Goal: Task Accomplishment & Management: Use online tool/utility

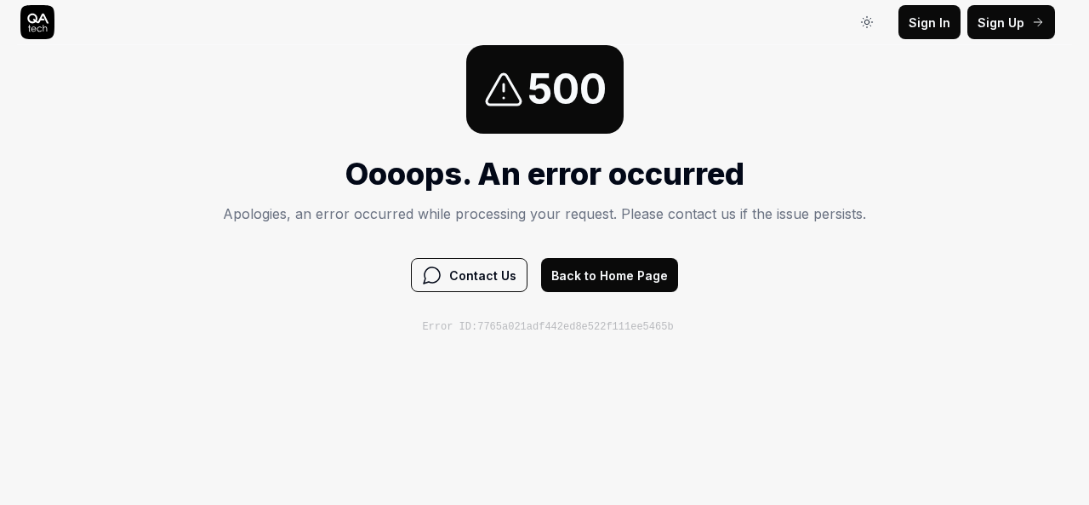
click at [643, 334] on html "Sign In Sign In Sign Up Sign In 500 Oooops. An error occurred Apologies, an err…" at bounding box center [544, 167] width 1089 height 334
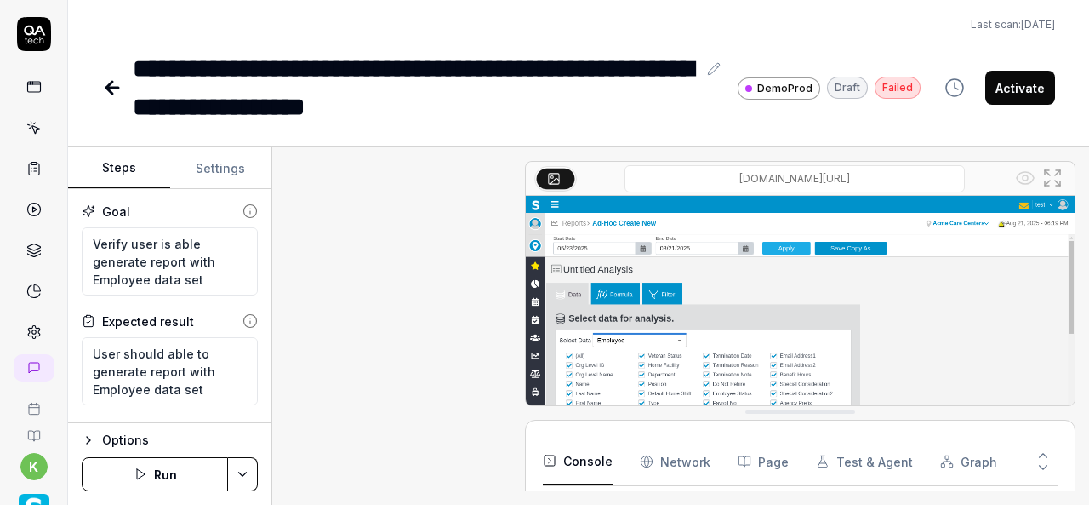
type textarea "*"
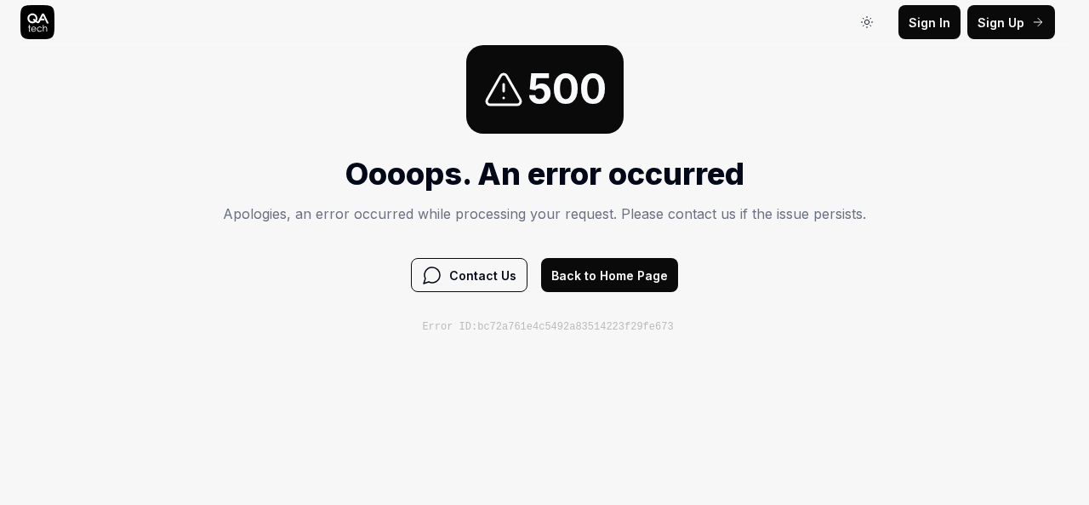
click at [625, 271] on button "Back to Home Page" at bounding box center [609, 275] width 137 height 34
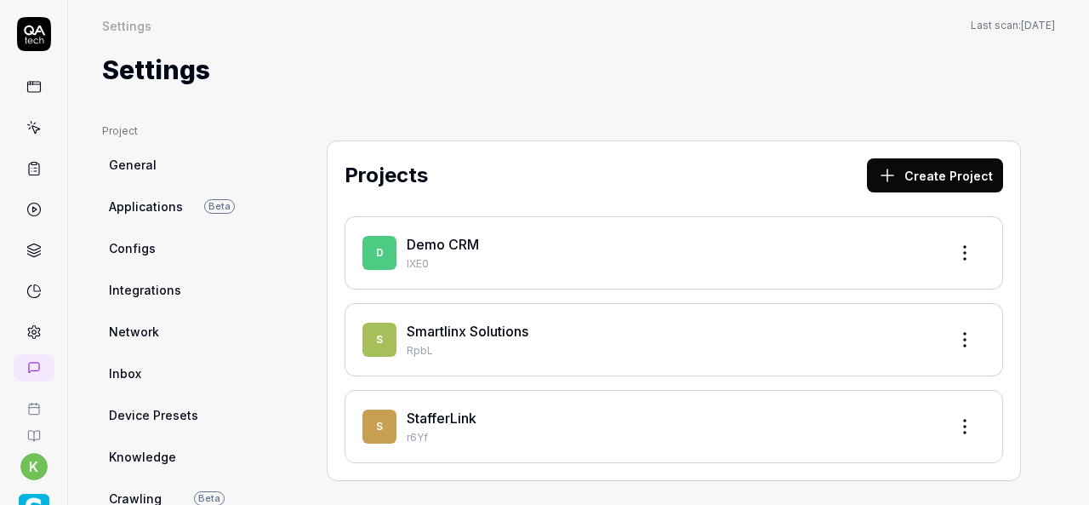
click at [26, 121] on icon at bounding box center [33, 127] width 15 height 15
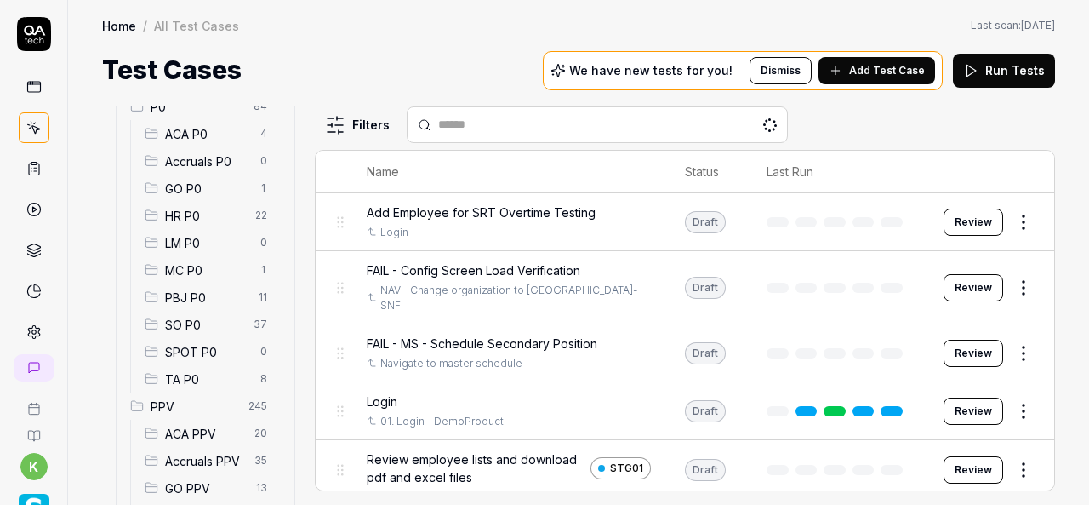
scroll to position [185, 0]
click at [226, 312] on div "SO P0 37" at bounding box center [209, 323] width 143 height 27
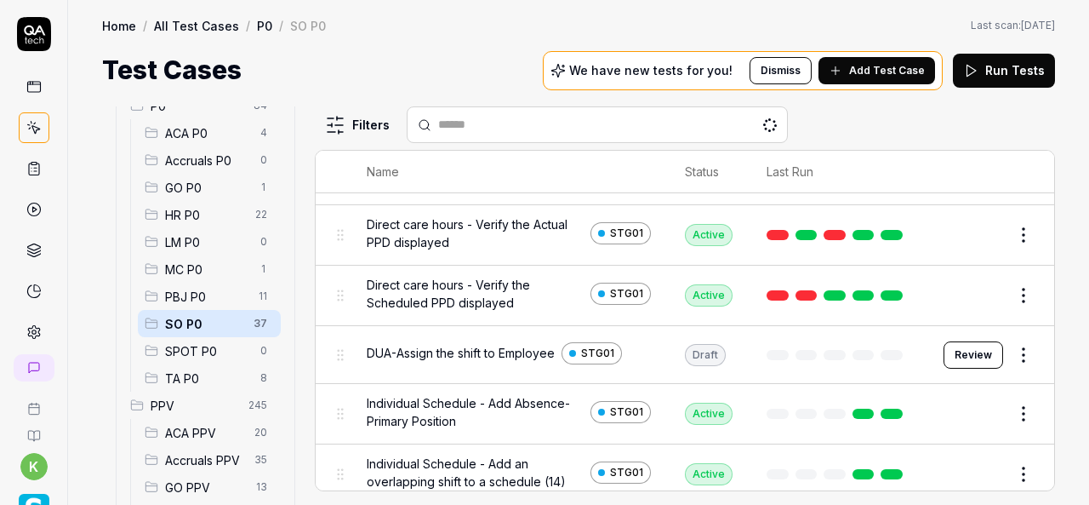
scroll to position [141, 0]
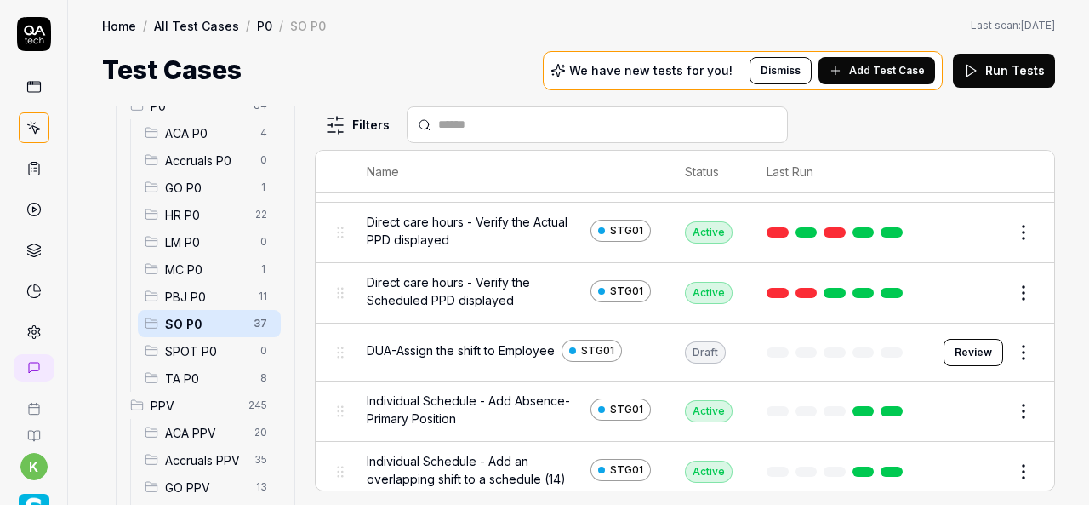
click at [968, 340] on button "Review" at bounding box center [974, 352] width 60 height 27
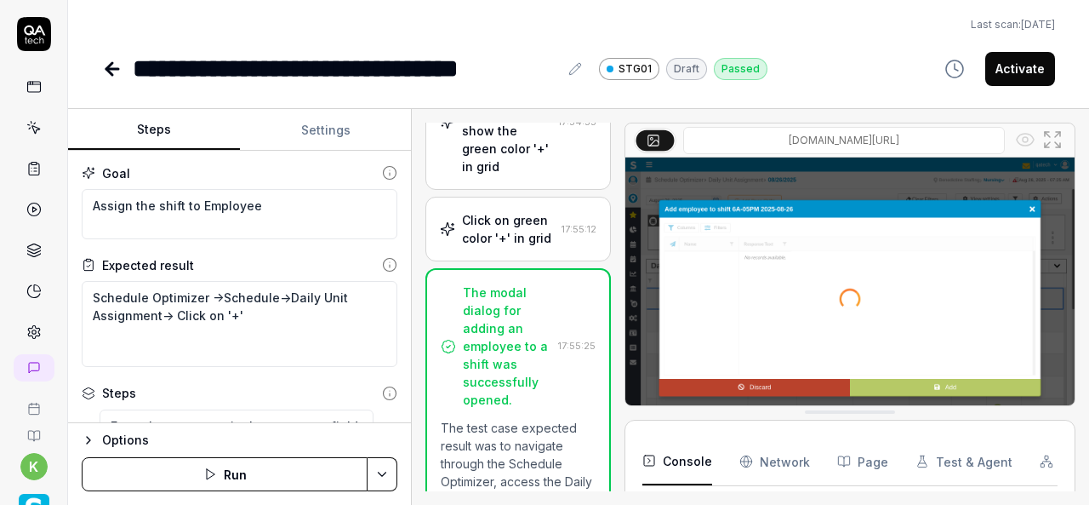
scroll to position [1443, 0]
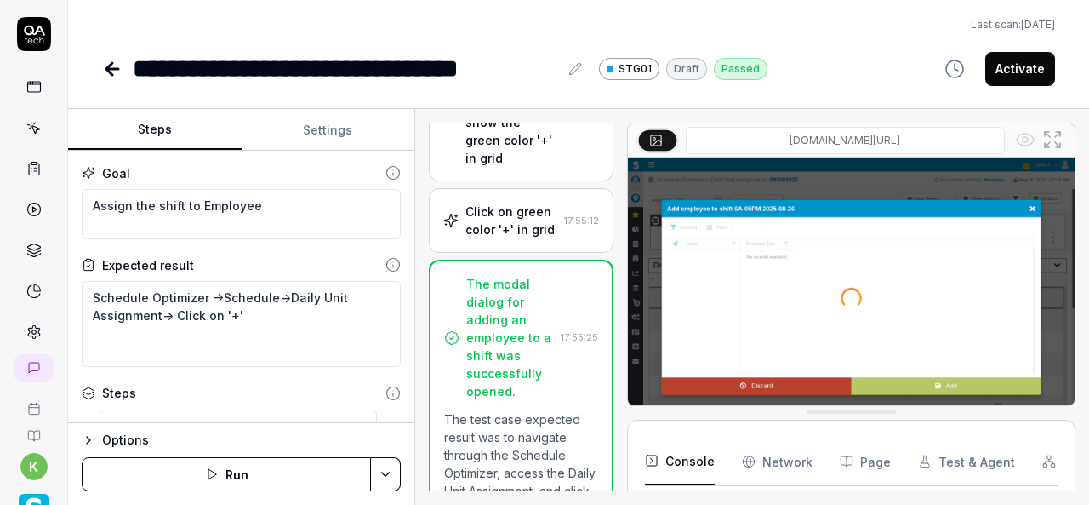
click at [416, 298] on div "Steps Settings Goal Assign the shift to Employee Expected result Schedule Optim…" at bounding box center [578, 307] width 1021 height 396
click at [523, 400] on div "The modal dialog for adding an employee to a shift was successfully opened." at bounding box center [510, 337] width 88 height 125
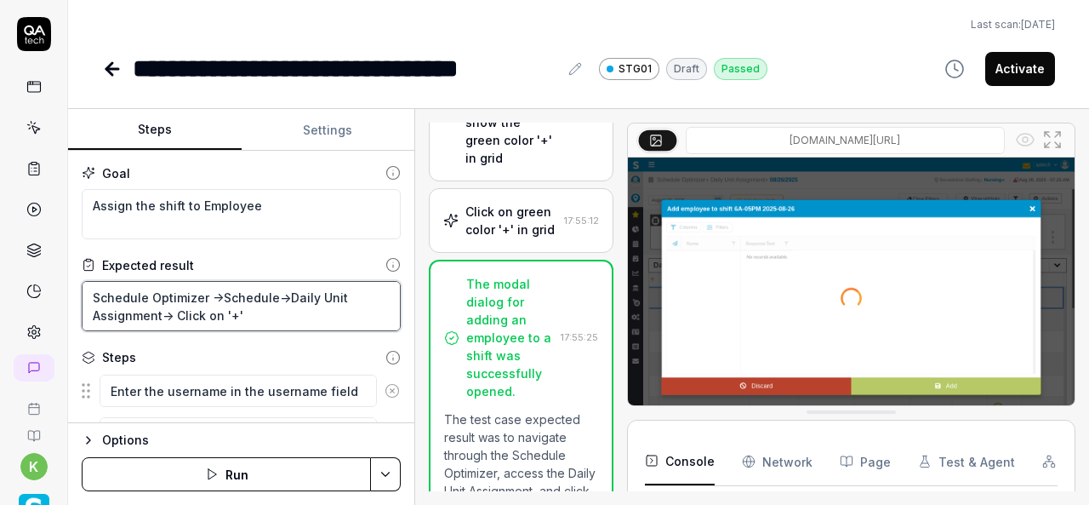
click at [266, 321] on textarea "Schedule Optimizer ->Schedule->Daily Unit Assignment-> Click on '+'" at bounding box center [241, 306] width 319 height 50
type textarea "*"
type textarea "Schedule Optimizer ->Schedule->Daily Unit Assignment-> Click on '+'"
type textarea "*"
type textarea "Schedule Optimizer ->Schedule->Daily Unit Assignment-> Click on '+' -"
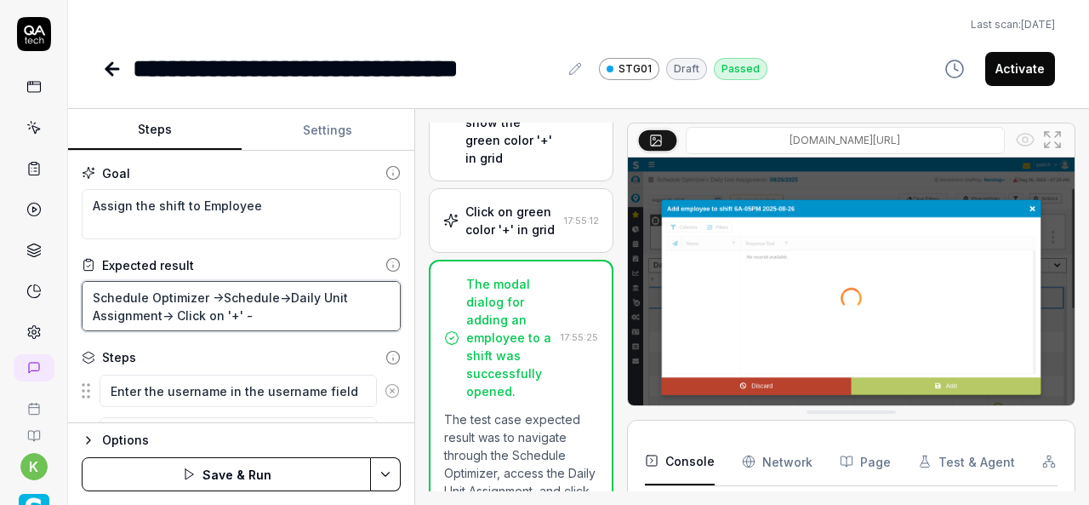
type textarea "*"
type textarea "Schedule Optimizer ->Schedule->Daily Unit Assignment-> Click on '+' ->"
type textarea "*"
type textarea "Schedule Optimizer ->Schedule->Daily Unit Assignment-> Click on '+' ->"
type textarea "*"
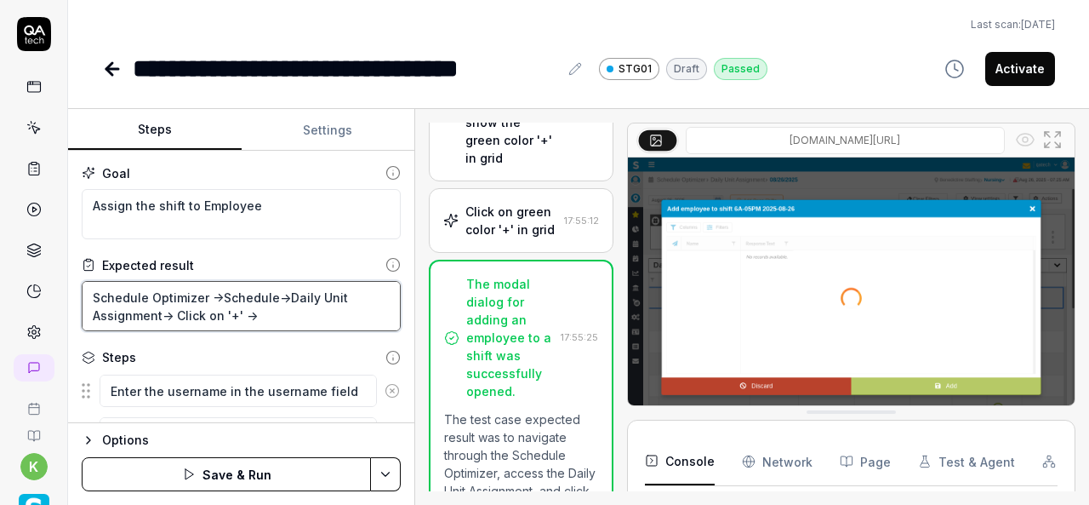
type textarea "Schedule Optimizer ->Schedule->Daily Unit Assignment-> Click on '+' -> S"
type textarea "*"
type textarea "Schedule Optimizer ->Schedule->Daily Unit Assignment-> Click on '+' -> Se"
type textarea "*"
type textarea "Schedule Optimizer ->Schedule->Daily Unit Assignment-> Click on '+' -> Sel"
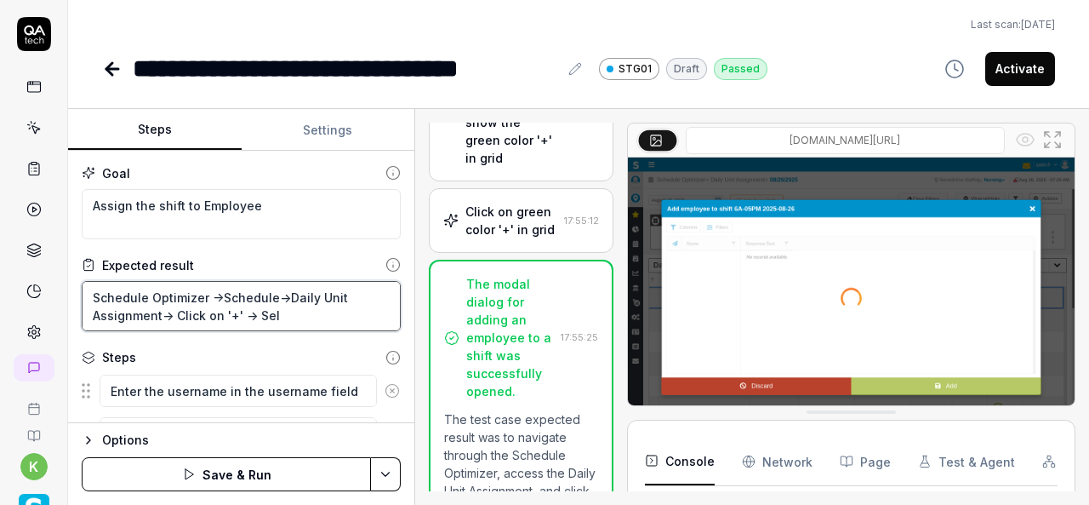
type textarea "*"
type textarea "Schedule Optimizer ->Schedule->Daily Unit Assignment-> Click on '+' -> Sele"
type textarea "*"
type textarea "Schedule Optimizer ->Schedule->Daily Unit Assignment-> Click on '+' -> Selec"
type textarea "*"
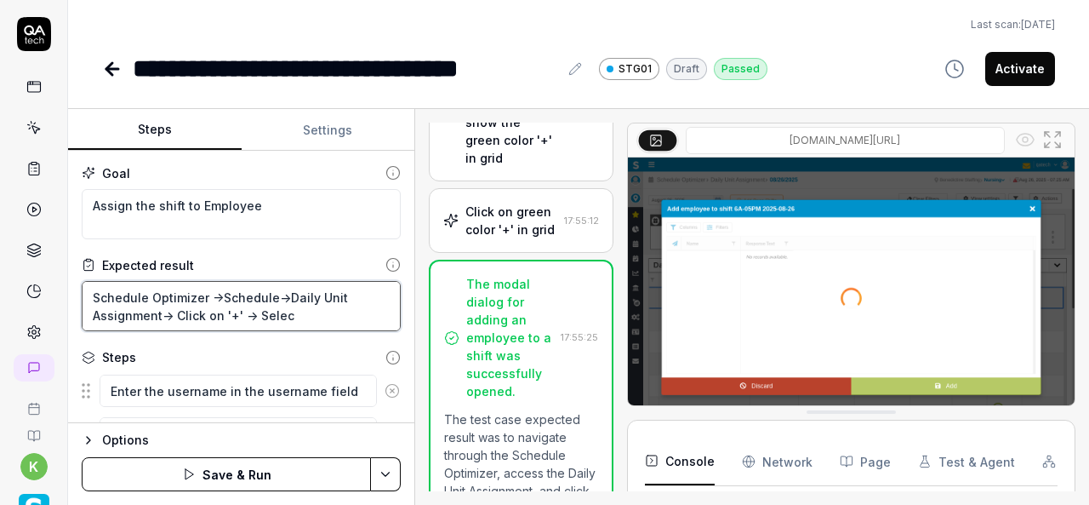
type textarea "Schedule Optimizer ->Schedule->Daily Unit Assignment-> Click on '+' -> Select"
type textarea "*"
type textarea "Schedule Optimizer ->Schedule->Daily Unit Assignment-> Click on '+' -> Select"
type textarea "*"
type textarea "Schedule Optimizer ->Schedule->Daily Unit Assignment-> Click on '+' -> Select t"
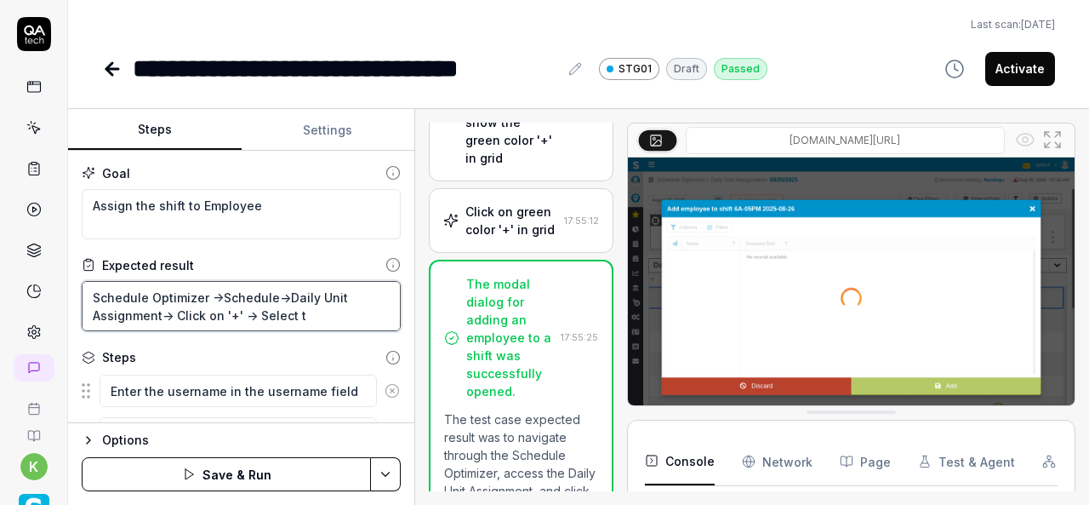
type textarea "*"
type textarea "Schedule Optimizer ->Schedule->Daily Unit Assignment-> Click on '+' -> Select th"
type textarea "*"
type textarea "Schedule Optimizer ->Schedule->Daily Unit Assignment-> Click on '+' -> Select t…"
type textarea "*"
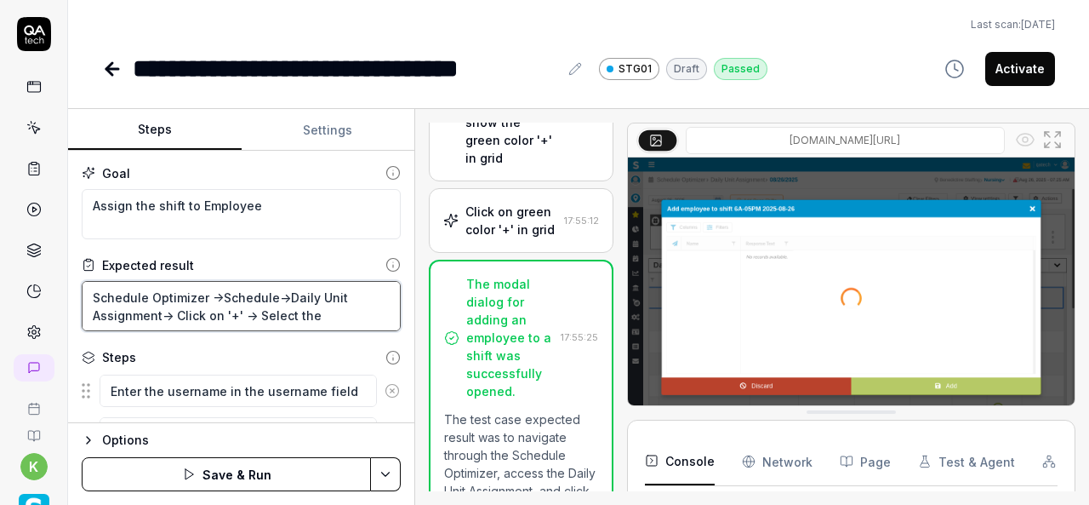
type textarea "Schedule Optimizer ->Schedule->Daily Unit Assignment-> Click on '+' -> Select t…"
type textarea "*"
type textarea "Schedule Optimizer ->Schedule->Daily Unit Assignment-> Click on '+' -> Select t…"
type textarea "*"
type textarea "Schedule Optimizer ->Schedule->Daily Unit Assignment-> Click on '+' -> Select t…"
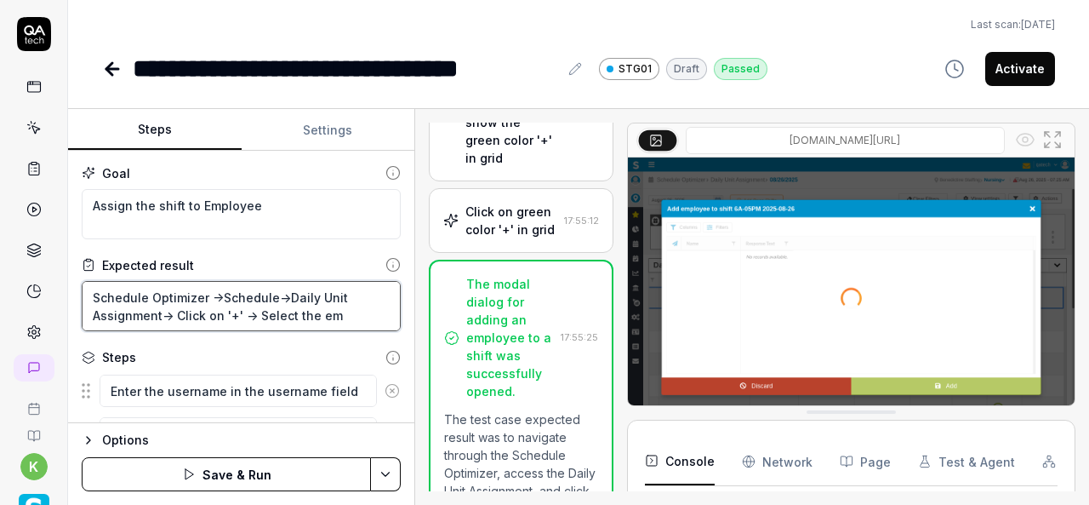
type textarea "*"
type textarea "Schedule Optimizer ->Schedule->Daily Unit Assignment-> Click on '+' -> Select t…"
type textarea "*"
type textarea "Schedule Optimizer ->Schedule->Daily Unit Assignment-> Click on '+' -> Select t…"
type textarea "*"
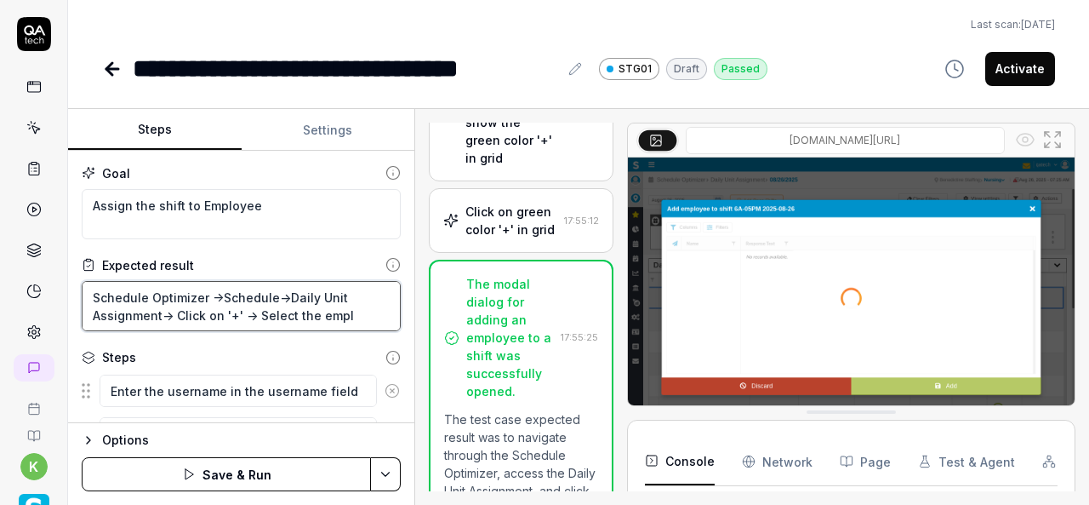
type textarea "Schedule Optimizer ->Schedule->Daily Unit Assignment-> Click on '+' -> Select t…"
type textarea "*"
type textarea "Schedule Optimizer ->Schedule->Daily Unit Assignment-> Click on '+' -> Select t…"
type textarea "*"
type textarea "Schedule Optimizer ->Schedule->Daily Unit Assignment-> Click on '+' -> Select t…"
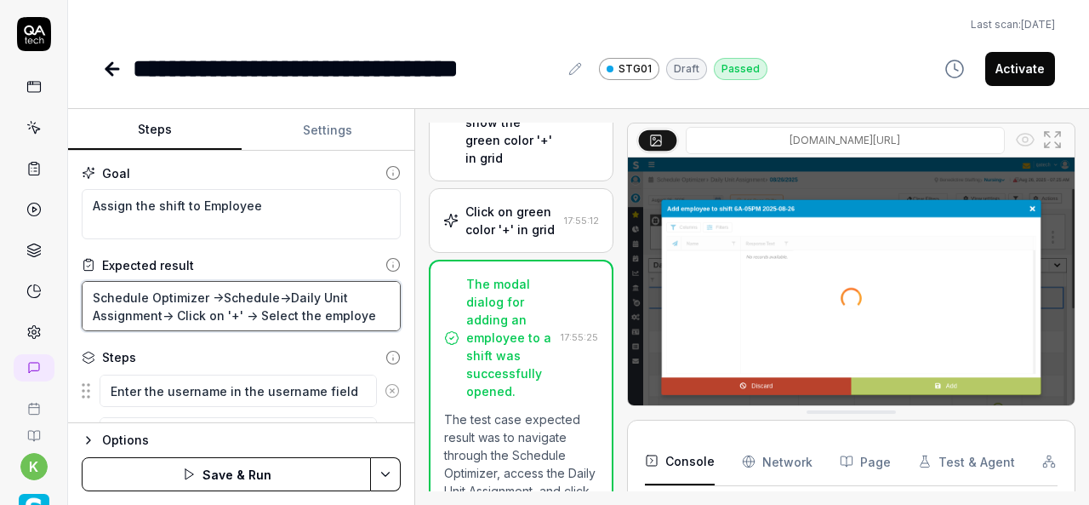
type textarea "*"
type textarea "Schedule Optimizer ->Schedule->Daily Unit Assignment-> Click on '+' -> Select t…"
type textarea "*"
type textarea "Schedule Optimizer ->Schedule->Daily Unit Assignment-> Click on '+' -> Select t…"
type textarea "*"
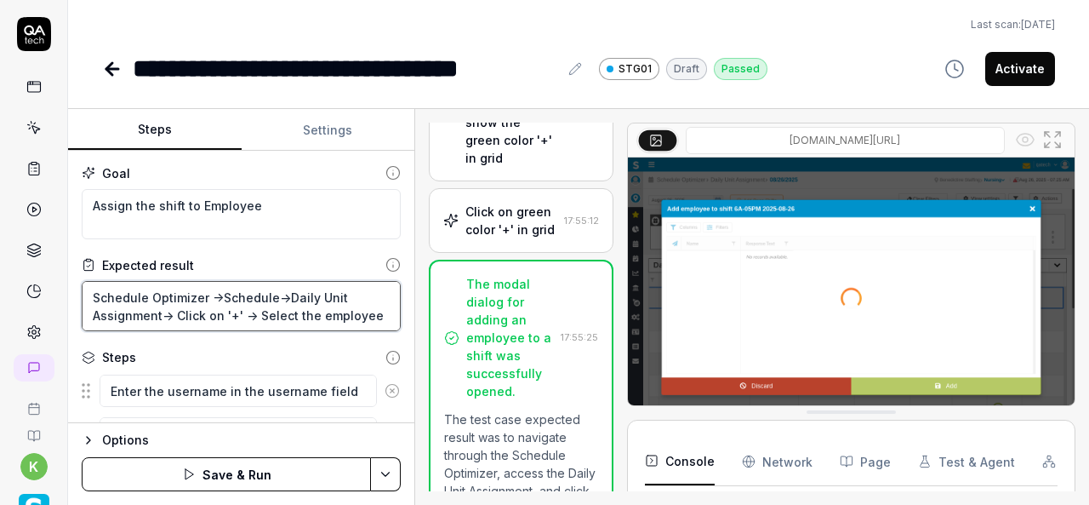
type textarea "Schedule Optimizer ->Schedule->Daily Unit Assignment-> Click on '+' -> Select t…"
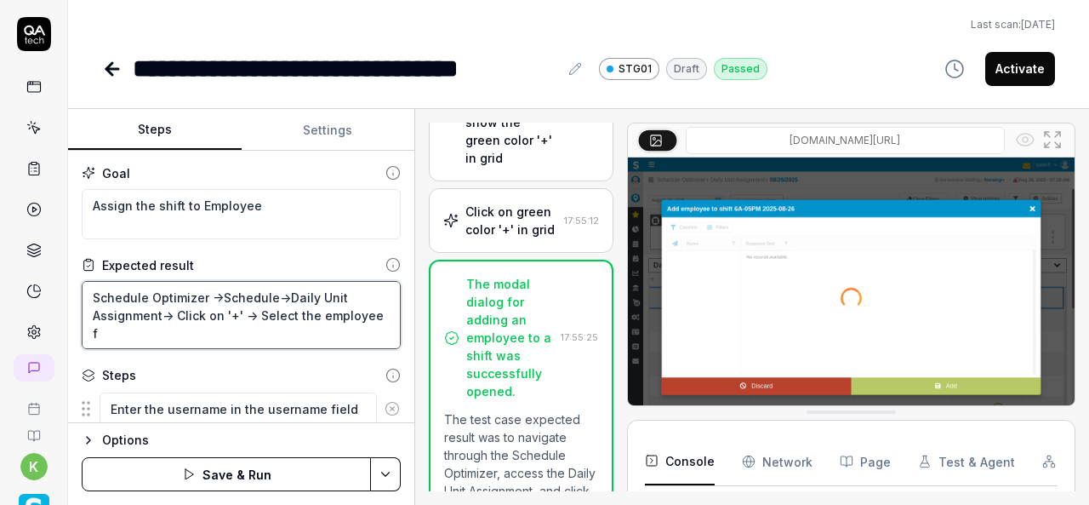
type textarea "*"
type textarea "Schedule Optimizer ->Schedule->Daily Unit Assignment-> Click on '+' -> Select t…"
type textarea "*"
type textarea "Schedule Optimizer ->Schedule->Daily Unit Assignment-> Click on '+' -> Select t…"
type textarea "*"
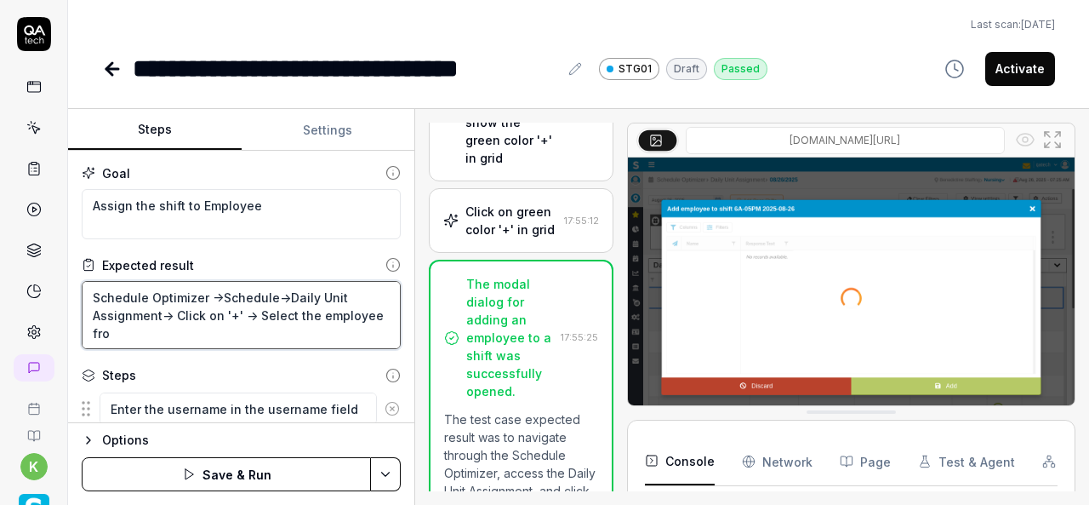
type textarea "Schedule Optimizer ->Schedule->Daily Unit Assignment-> Click on '+' -> Select t…"
type textarea "*"
type textarea "Schedule Optimizer ->Schedule->Daily Unit Assignment-> Click on '+' -> Select t…"
type textarea "*"
type textarea "Schedule Optimizer ->Schedule->Daily Unit Assignment-> Click on '+' -> Select t…"
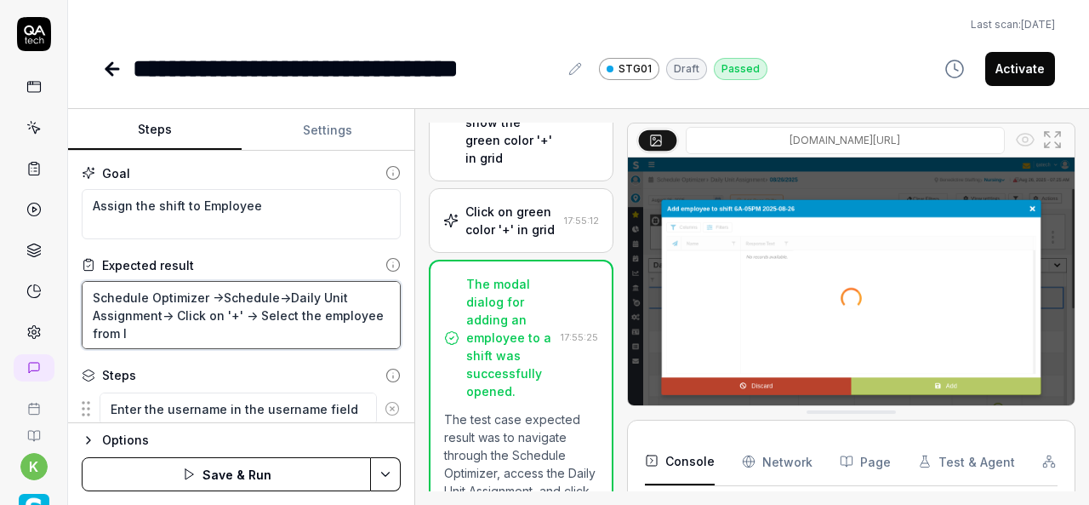
type textarea "*"
type textarea "Schedule Optimizer ->Schedule->Daily Unit Assignment-> Click on '+' -> Select t…"
type textarea "*"
type textarea "Schedule Optimizer ->Schedule->Daily Unit Assignment-> Click on '+' -> Select t…"
type textarea "*"
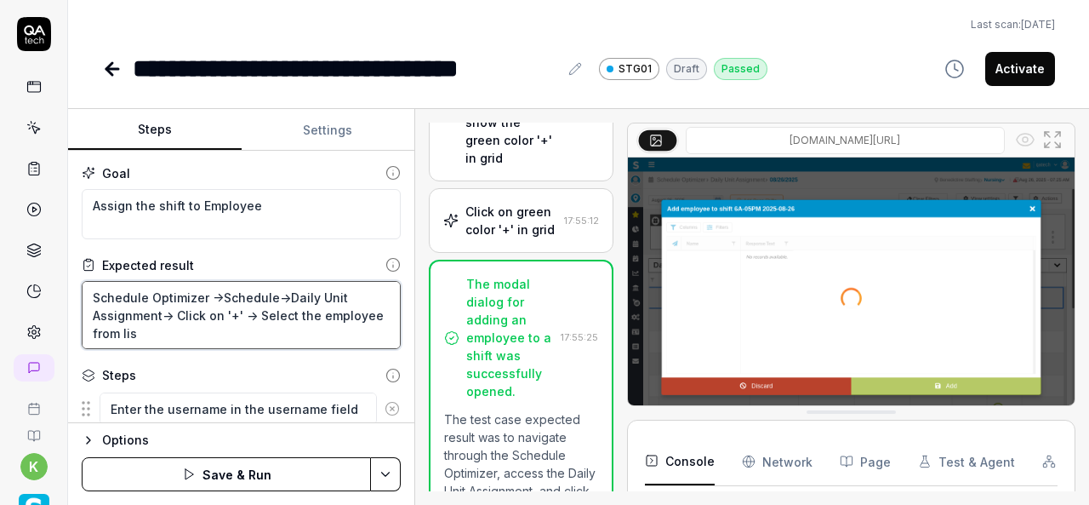
type textarea "Schedule Optimizer ->Schedule->Daily Unit Assignment-> Click on '+' -> Select t…"
type textarea "*"
type textarea "Schedule Optimizer ->Schedule->Daily Unit Assignment-> Click on '+' -> Select t…"
type textarea "*"
type textarea "Schedule Optimizer ->Schedule->Daily Unit Assignment-> Click on '+' -> Select t…"
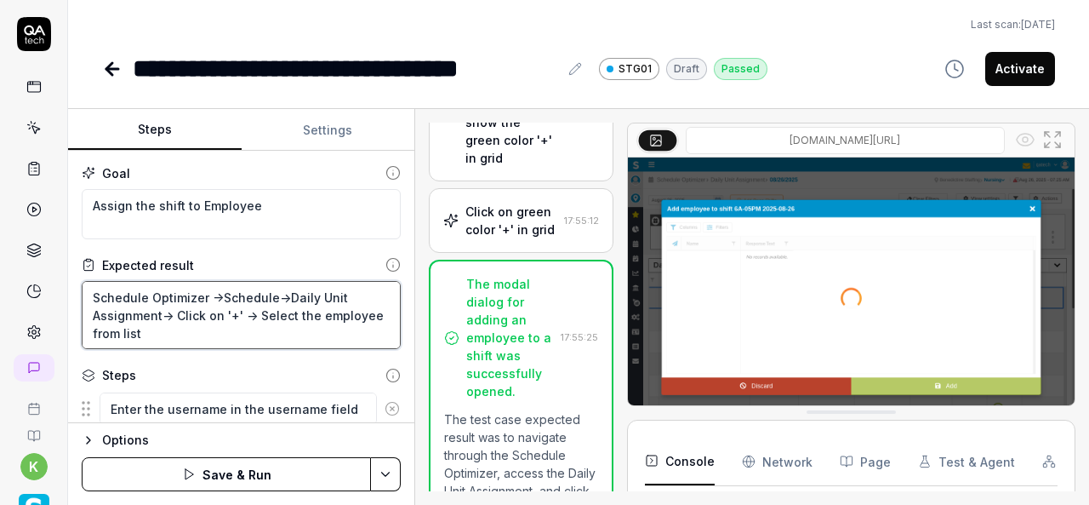
type textarea "*"
type textarea "Schedule Optimizer ->Schedule->Daily Unit Assignment-> Click on '+' -> Select t…"
type textarea "*"
type textarea "Schedule Optimizer ->Schedule->Daily Unit Assignment-> Click on '+' -> Select t…"
type textarea "*"
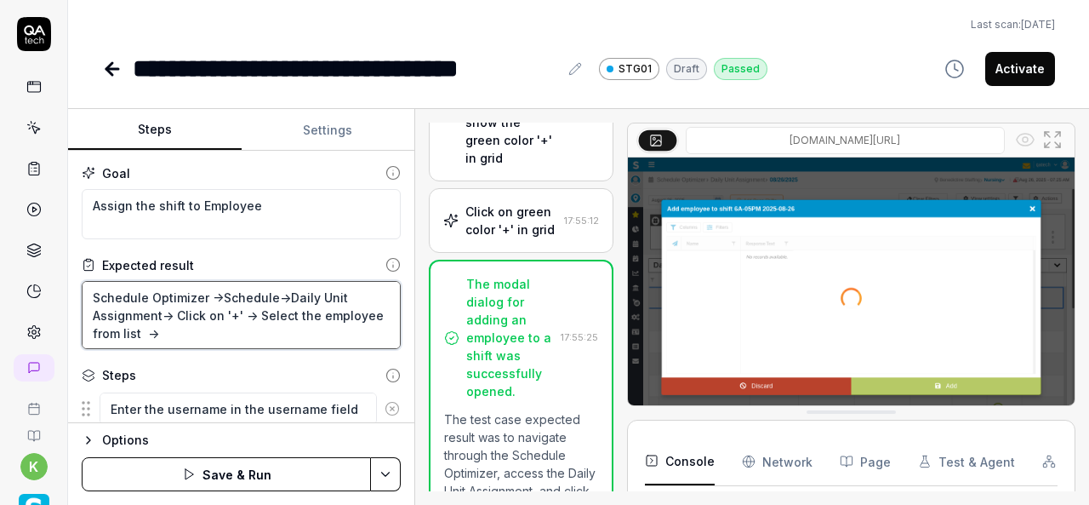
type textarea "Schedule Optimizer ->Schedule->Daily Unit Assignment-> Click on '+' -> Select t…"
type textarea "*"
type textarea "Schedule Optimizer ->Schedule->Daily Unit Assignment-> Click on '+' -> Select t…"
type textarea "*"
type textarea "Schedule Optimizer ->Schedule->Daily Unit Assignment-> Click on '+' -> Select t…"
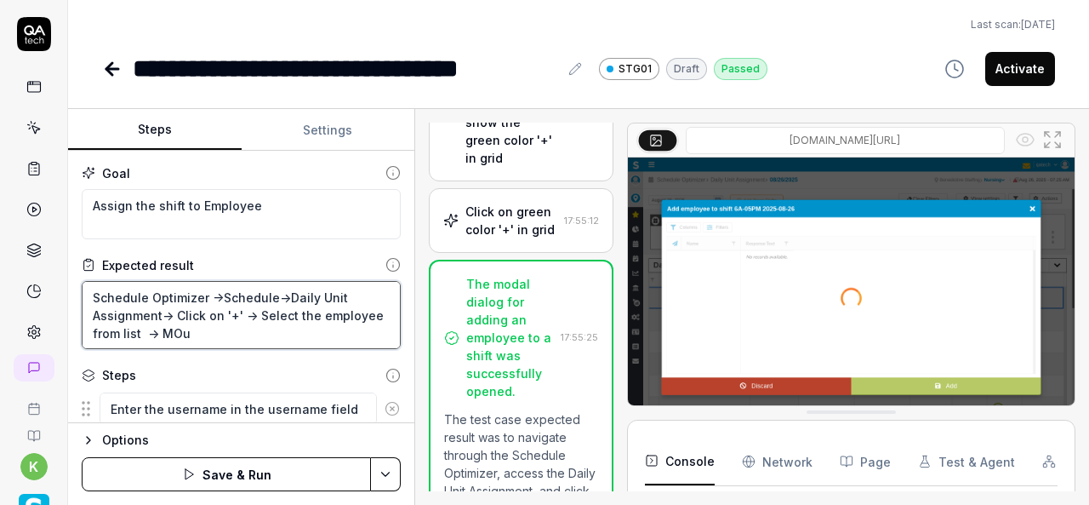
type textarea "*"
type textarea "Schedule Optimizer ->Schedule->Daily Unit Assignment-> Click on '+' -> Select t…"
type textarea "*"
type textarea "Schedule Optimizer ->Schedule->Daily Unit Assignment-> Click on '+' -> Select t…"
type textarea "*"
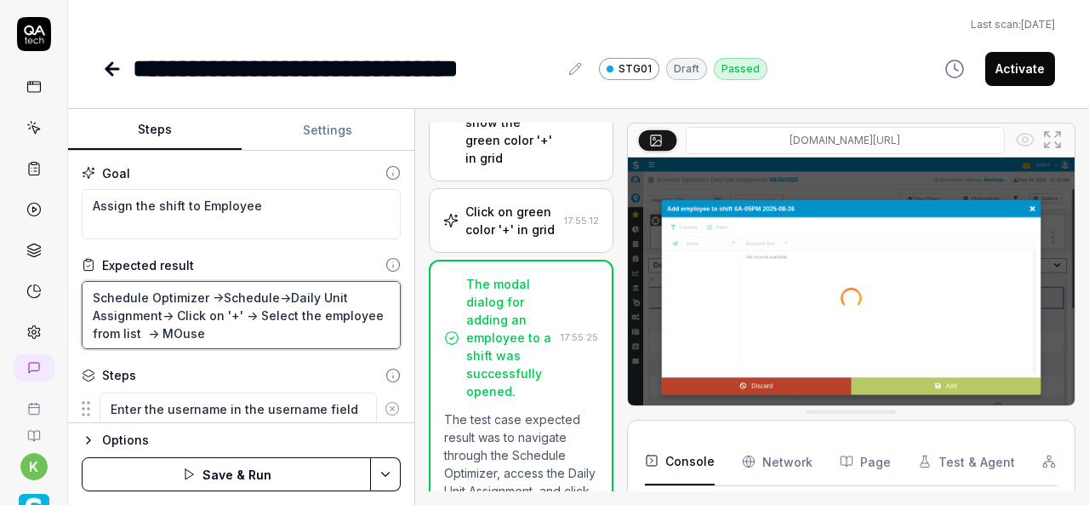
type textarea "Schedule Optimizer ->Schedule->Daily Unit Assignment-> Click on '+' -> Select t…"
type textarea "*"
type textarea "Schedule Optimizer ->Schedule->Daily Unit Assignment-> Click on '+' -> Select t…"
type textarea "*"
type textarea "Schedule Optimizer ->Schedule->Daily Unit Assignment-> Click on '+' -> Select t…"
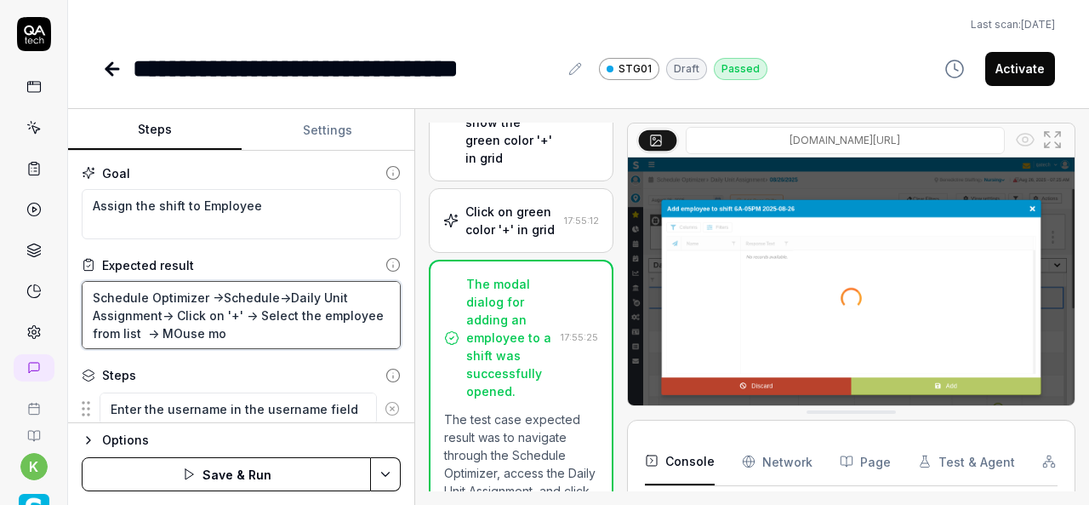
type textarea "*"
type textarea "Schedule Optimizer ->Schedule->Daily Unit Assignment-> Click on '+' -> Select t…"
type textarea "*"
type textarea "Schedule Optimizer ->Schedule->Daily Unit Assignment-> Click on '+' -> Select t…"
type textarea "*"
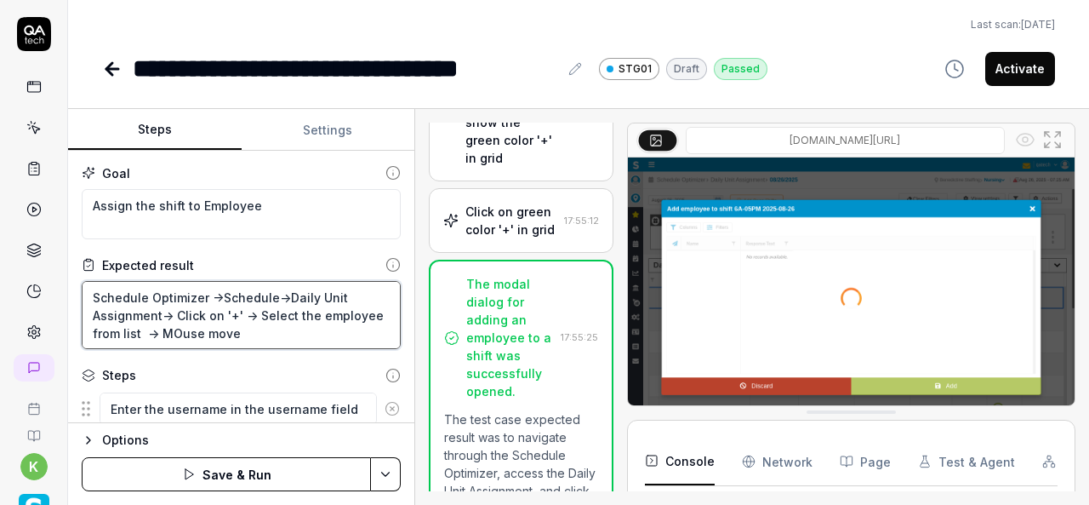
type textarea "Schedule Optimizer ->Schedule->Daily Unit Assignment-> Click on '+' -> Select t…"
type textarea "*"
type textarea "Schedule Optimizer ->Schedule->Daily Unit Assignment-> Click on '+' -> Select t…"
type textarea "*"
type textarea "Schedule Optimizer ->Schedule->Daily Unit Assignment-> Click on '+' -> Select t…"
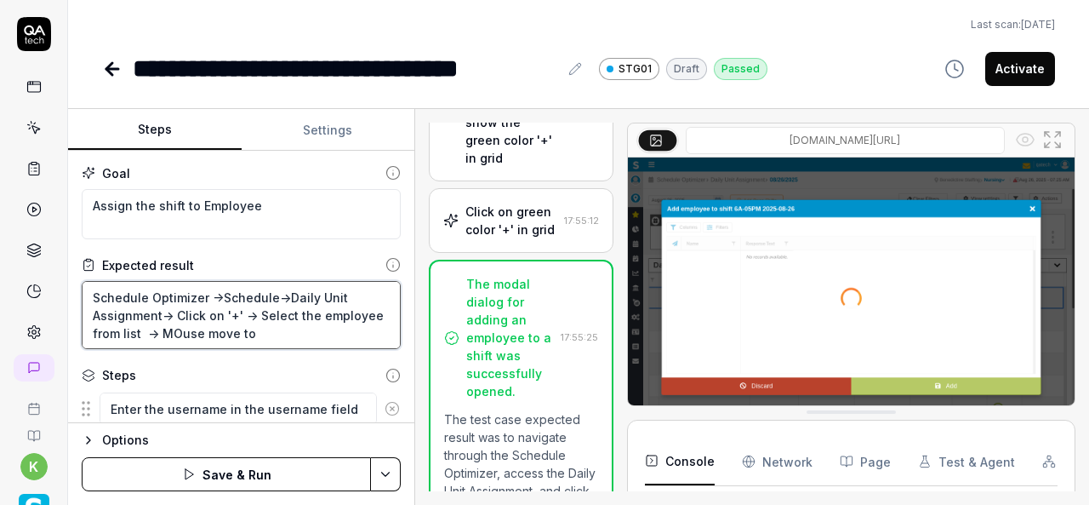
type textarea "*"
type textarea "Schedule Optimizer ->Schedule->Daily Unit Assignment-> Click on '+' -> Select t…"
type textarea "*"
type textarea "Schedule Optimizer ->Schedule->Daily Unit Assignment-> Click on '+' -> Select t…"
type textarea "*"
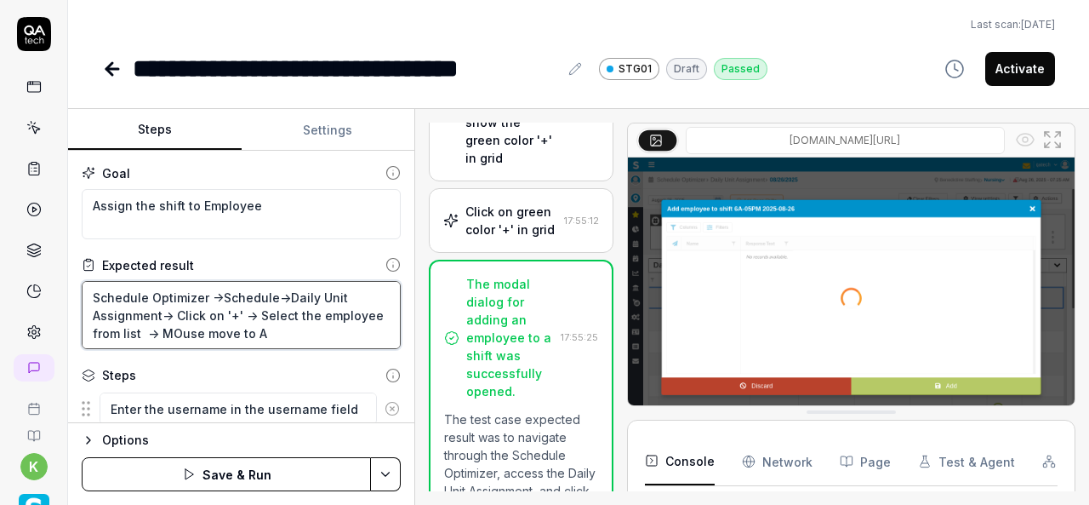
type textarea "Schedule Optimizer ->Schedule->Daily Unit Assignment-> Click on '+' -> Select t…"
type textarea "*"
type textarea "Schedule Optimizer ->Schedule->Daily Unit Assignment-> Click on '+' -> Select t…"
type textarea "*"
type textarea "Schedule Optimizer ->Schedule->Daily Unit Assignment-> Click on '+' -> Select t…"
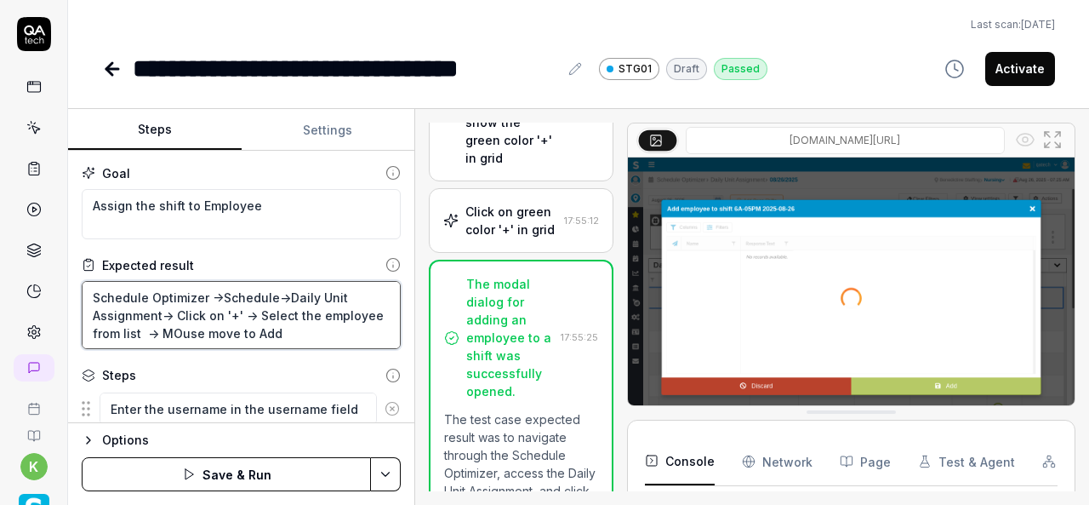
click at [200, 327] on textarea "Schedule Optimizer ->Schedule->Daily Unit Assignment-> Click on '+' -> Select t…" at bounding box center [241, 315] width 319 height 68
type textarea "*"
type textarea "Schedule Optimizer ->Schedule->Daily Unit Assignment-> Click on '+' -> Select t…"
type textarea "*"
type textarea "Schedule Optimizer ->Schedule->Daily Unit Assignment-> Click on '+' -> Select t…"
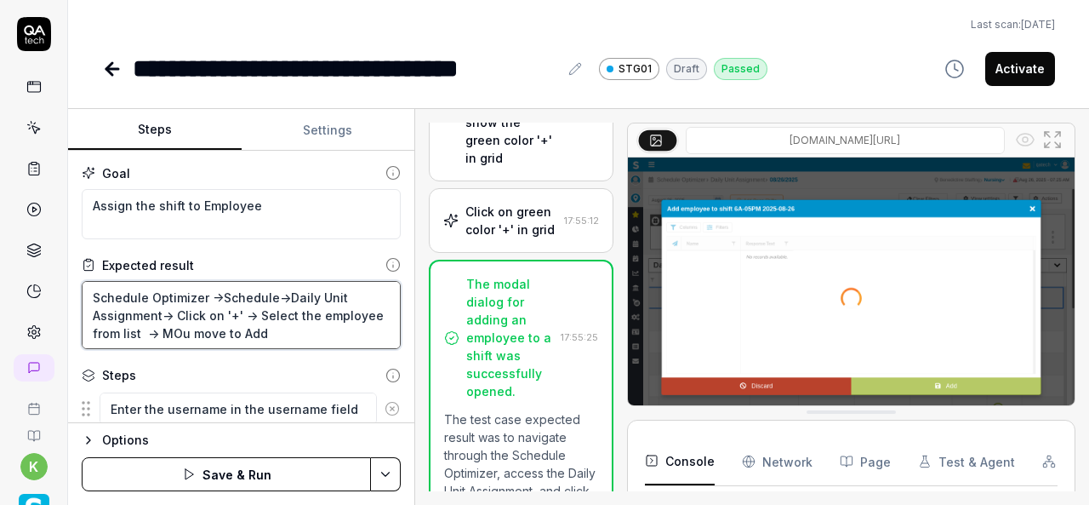
type textarea "*"
type textarea "Schedule Optimizer ->Schedule->Daily Unit Assignment-> Click on '+' -> Select t…"
type textarea "*"
type textarea "Schedule Optimizer ->Schedule->Daily Unit Assignment-> Click on '+' -> Select t…"
type textarea "*"
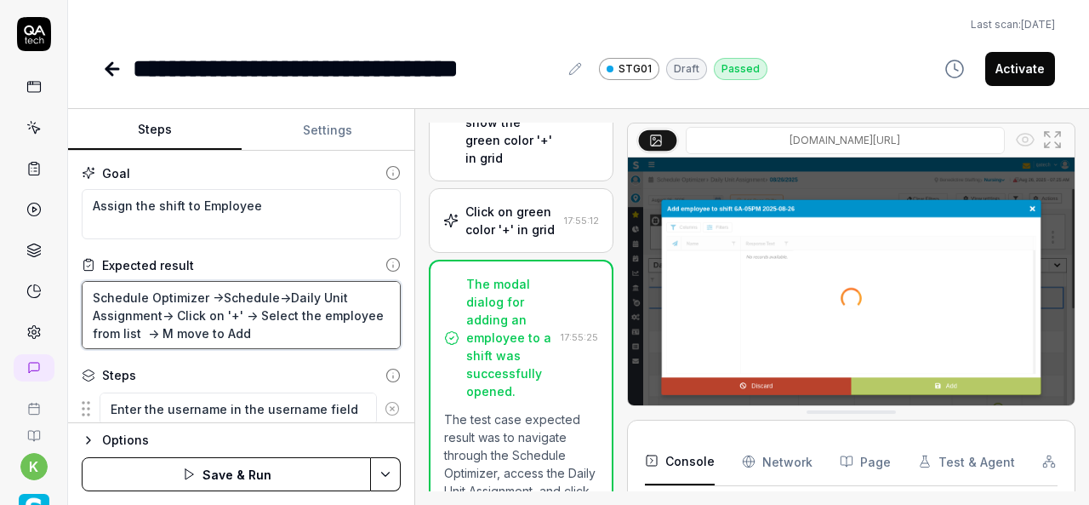
type textarea "Schedule Optimizer ->Schedule->Daily Unit Assignment-> Click on '+' -> Select t…"
type textarea "*"
type textarea "Schedule Optimizer ->Schedule->Daily Unit Assignment-> Click on '+' -> Select t…"
type textarea "*"
type textarea "Schedule Optimizer ->Schedule->Daily Unit Assignment-> Click on '+' -> Select t…"
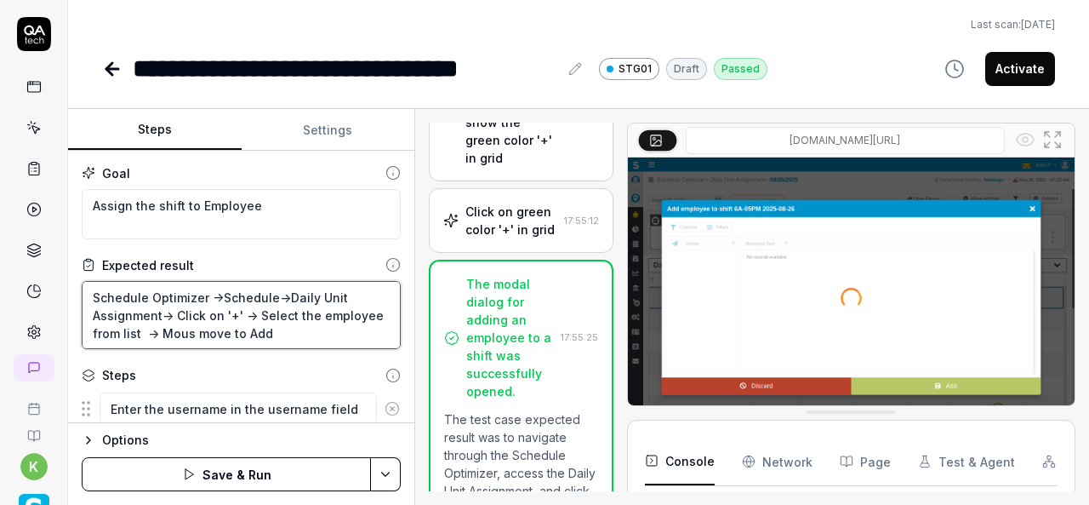
type textarea "*"
type textarea "Schedule Optimizer ->Schedule->Daily Unit Assignment-> Click on '+' -> Select t…"
type textarea "*"
type textarea "Schedule Optimizer ->Schedule->Daily Unit Assignment-> Click on '+' -> Select t…"
click at [294, 331] on textarea "Schedule Optimizer ->Schedule->Daily Unit Assignment-> Click on '+' -> Select t…" at bounding box center [241, 315] width 319 height 68
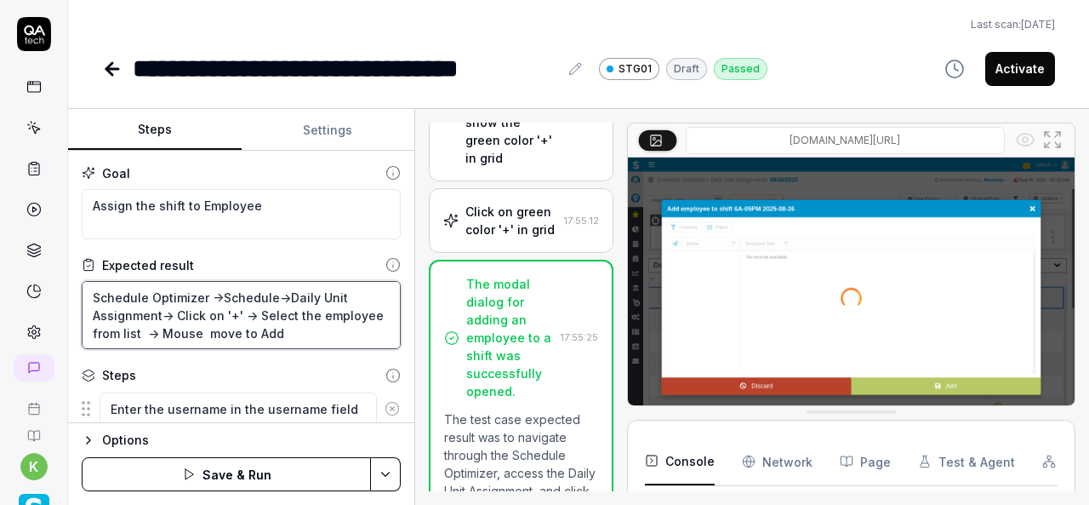
type textarea "*"
type textarea "Schedule Optimizer ->Schedule->Daily Unit Assignment-> Click on '+' -> Select t…"
type textarea "*"
type textarea "Schedule Optimizer ->Schedule->Daily Unit Assignment-> Click on '+' -> Select t…"
type textarea "*"
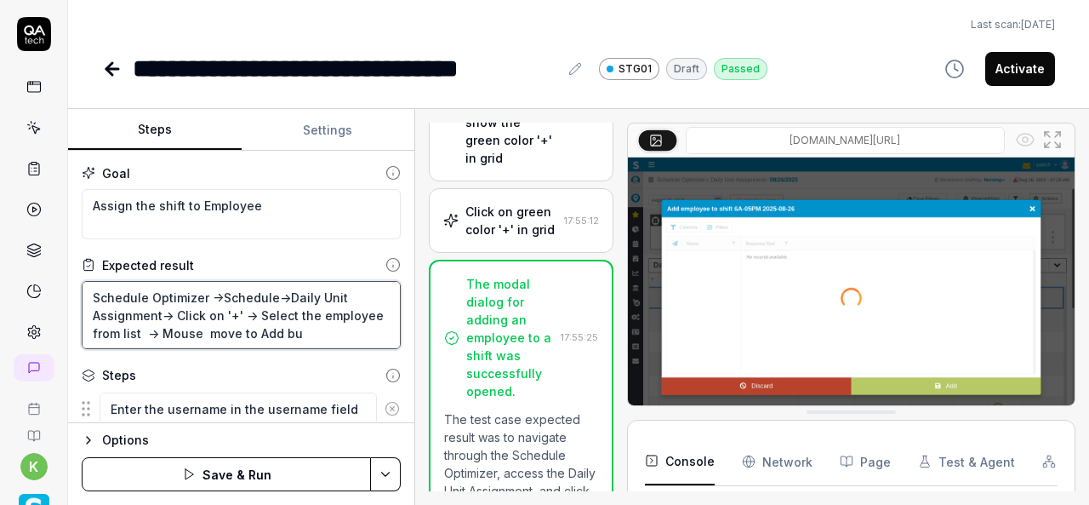
type textarea "Schedule Optimizer ->Schedule->Daily Unit Assignment-> Click on '+' -> Select t…"
type textarea "*"
type textarea "Schedule Optimizer ->Schedule->Daily Unit Assignment-> Click on '+' -> Select t…"
type textarea "*"
type textarea "Schedule Optimizer ->Schedule->Daily Unit Assignment-> Click on '+' -> Select t…"
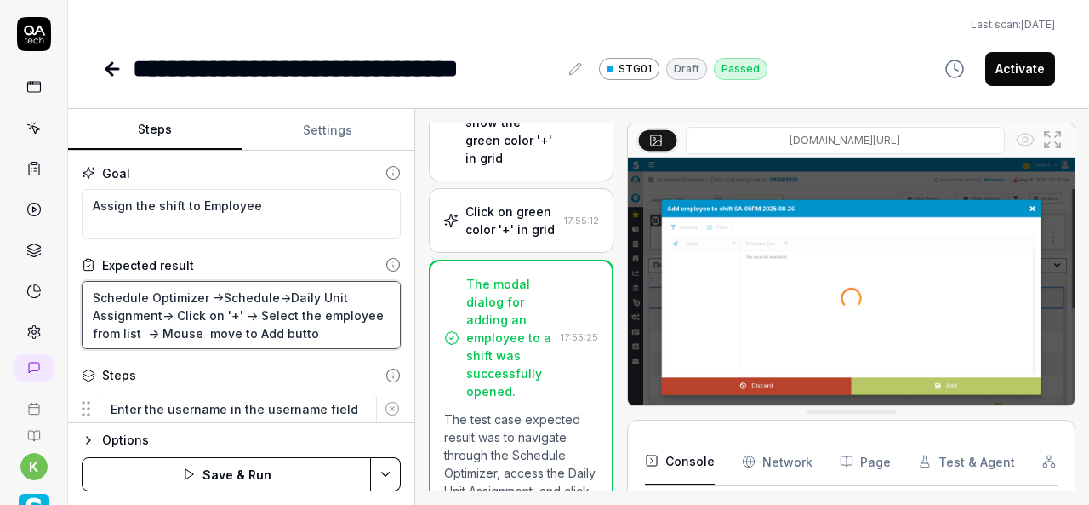
type textarea "*"
type textarea "Schedule Optimizer ->Schedule->Daily Unit Assignment-> Click on '+' -> Select t…"
type textarea "*"
type textarea "Schedule Optimizer ->Schedule->Daily Unit Assignment-> Click on '+' -> Select t…"
type textarea "*"
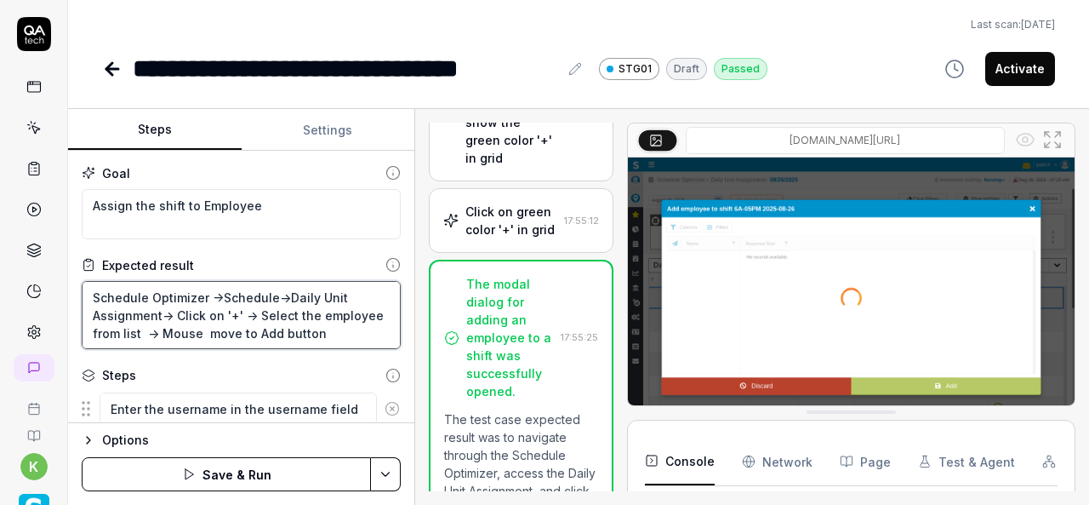
type textarea "Schedule Optimizer ->Schedule->Daily Unit Assignment-> Click on '+' -> Select t…"
type textarea "*"
type textarea "Schedule Optimizer ->Schedule->Daily Unit Assignment-> Click on '+' -> Select t…"
type textarea "*"
type textarea "Schedule Optimizer ->Schedule->Daily Unit Assignment-> Click on '+' -> Select t…"
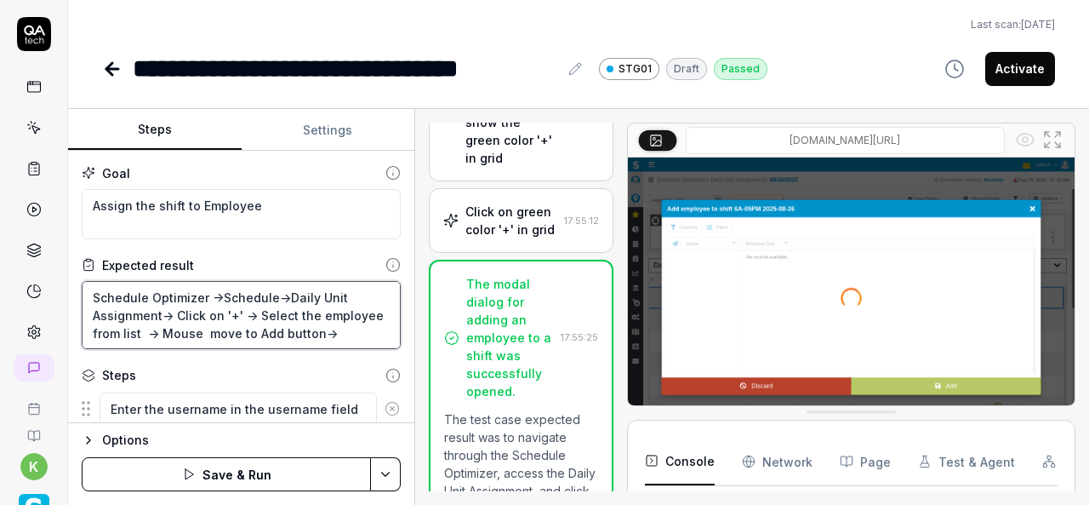
type textarea "*"
type textarea "Schedule Optimizer ->Schedule->Daily Unit Assignment-> Click on '+' -> Select t…"
type textarea "*"
type textarea "Schedule Optimizer ->Schedule->Daily Unit Assignment-> Click on '+' -> Select t…"
type textarea "*"
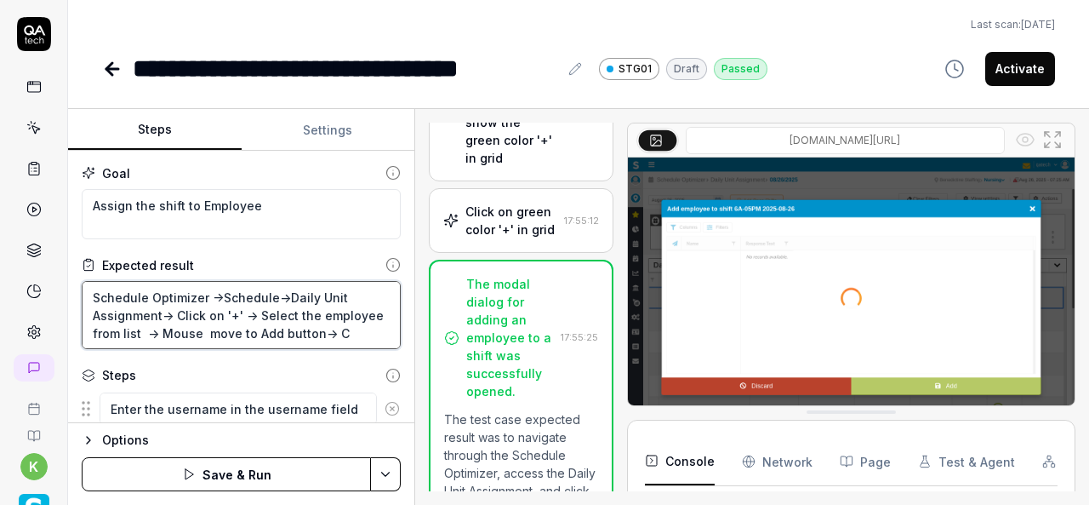
type textarea "Schedule Optimizer ->Schedule->Daily Unit Assignment-> Click on '+' -> Select t…"
type textarea "*"
type textarea "Schedule Optimizer ->Schedule->Daily Unit Assignment-> Click on '+' -> Select t…"
type textarea "*"
type textarea "Schedule Optimizer ->Schedule->Daily Unit Assignment-> Click on '+' -> Select t…"
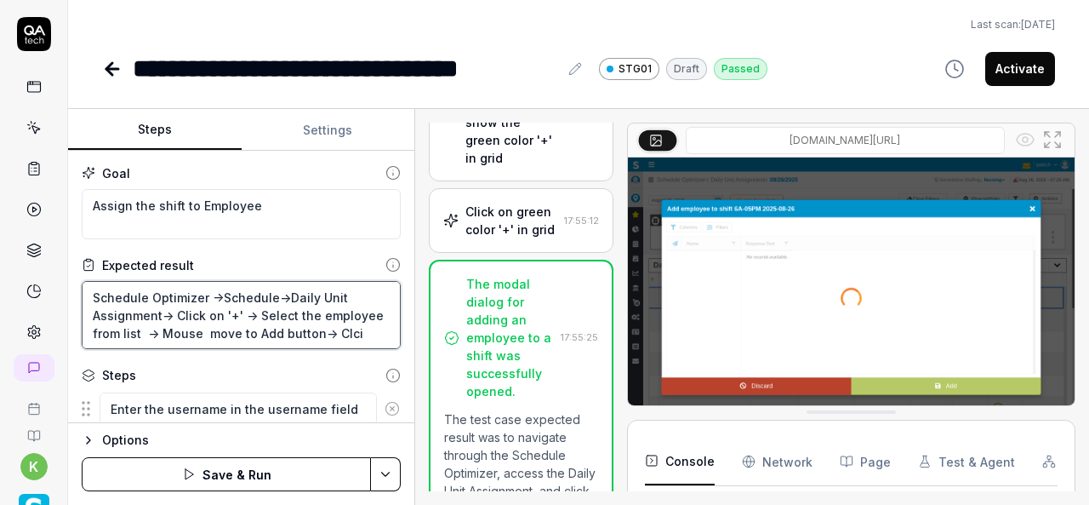
type textarea "*"
type textarea "Schedule Optimizer ->Schedule->Daily Unit Assignment-> Click on '+' -> Select t…"
type textarea "*"
type textarea "Schedule Optimizer ->Schedule->Daily Unit Assignment-> Click on '+' -> Select t…"
type textarea "*"
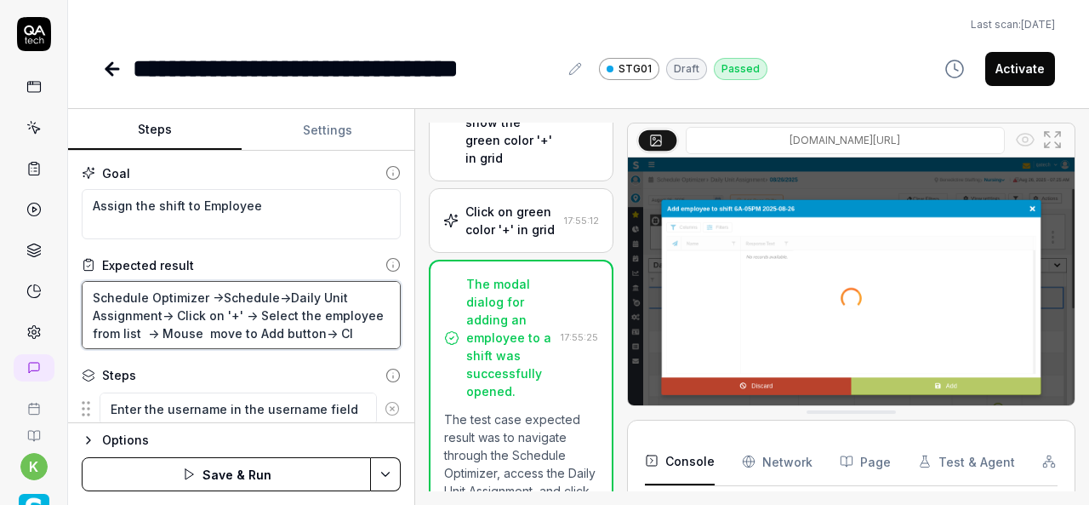
type textarea "Schedule Optimizer ->Schedule->Daily Unit Assignment-> Click on '+' -> Select t…"
type textarea "*"
type textarea "Schedule Optimizer ->Schedule->Daily Unit Assignment-> Click on '+' -> Select t…"
type textarea "*"
type textarea "Schedule Optimizer ->Schedule->Daily Unit Assignment-> Click on '+' -> Select t…"
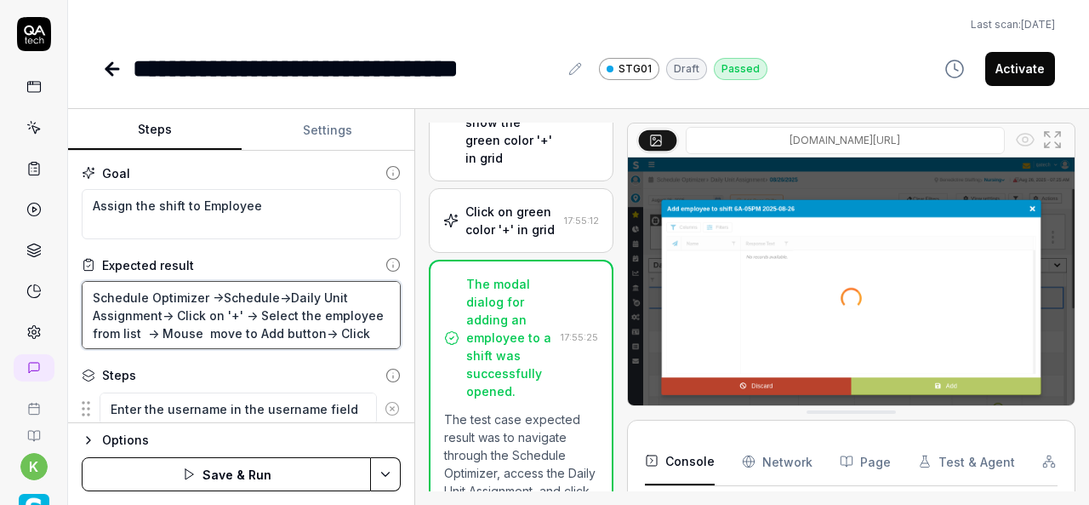
type textarea "*"
type textarea "Schedule Optimizer ->Schedule->Daily Unit Assignment-> Click on '+' -> Select t…"
type textarea "*"
type textarea "Schedule Optimizer ->Schedule->Daily Unit Assignment-> Click on '+' -> Select t…"
type textarea "*"
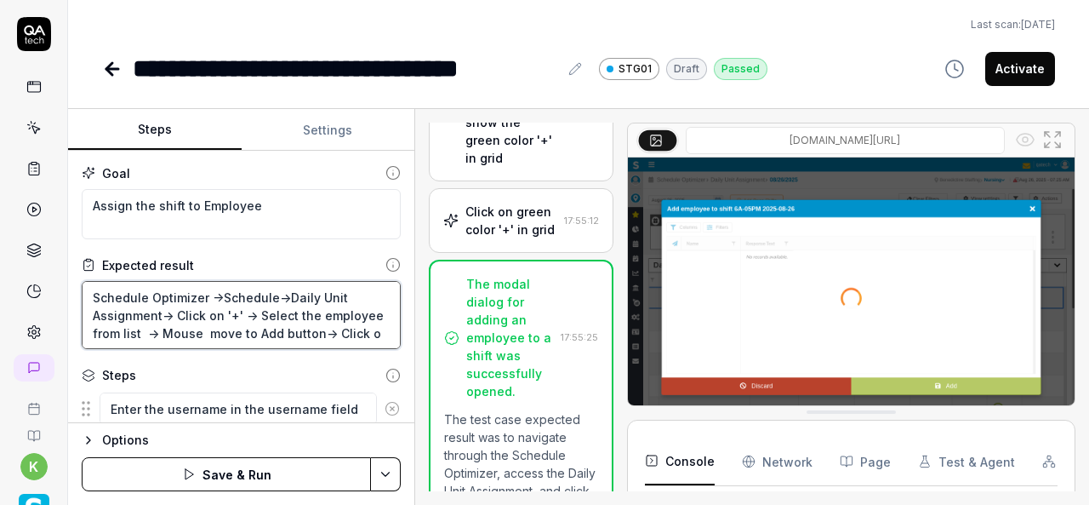
type textarea "Schedule Optimizer ->Schedule->Daily Unit Assignment-> Click on '+' -> Select t…"
type textarea "*"
type textarea "Schedule Optimizer ->Schedule->Daily Unit Assignment-> Click on '+' -> Select t…"
type textarea "*"
type textarea "Schedule Optimizer ->Schedule->Daily Unit Assignment-> Click on '+' -> Select t…"
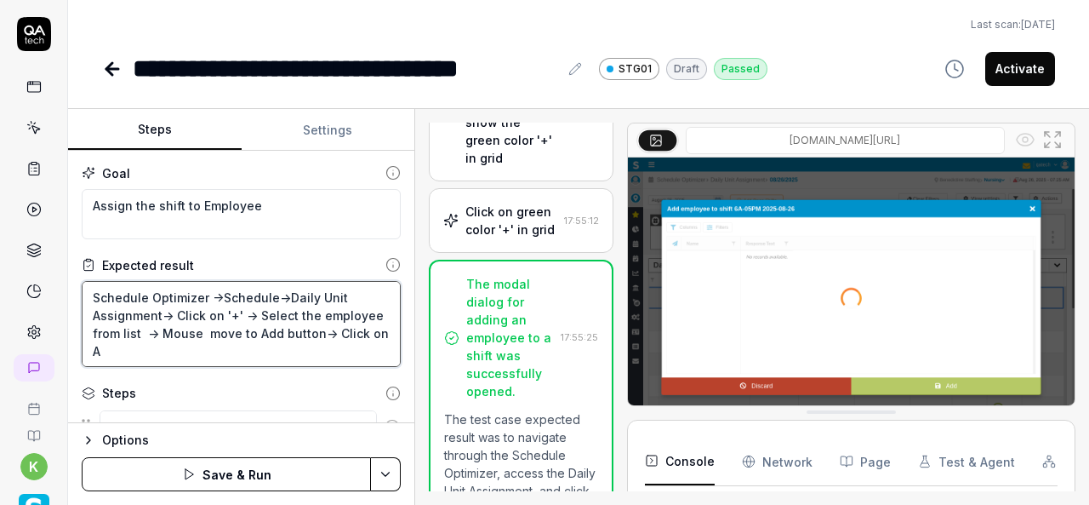
type textarea "*"
type textarea "Schedule Optimizer ->Schedule->Daily Unit Assignment-> Click on '+' -> Select t…"
type textarea "*"
type textarea "Schedule Optimizer ->Schedule->Daily Unit Assignment-> Click on '+' -> Select t…"
type textarea "*"
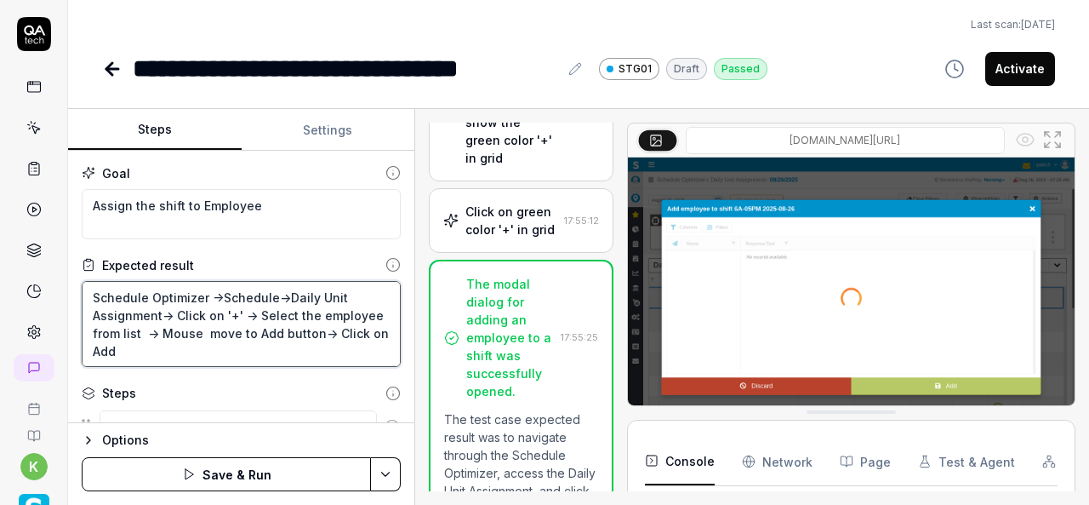
type textarea "Schedule Optimizer ->Schedule->Daily Unit Assignment-> Click on '+' -> Select t…"
type textarea "*"
type textarea "Schedule Optimizer ->Schedule->Daily Unit Assignment-> Click on '+' -> Select t…"
type textarea "*"
type textarea "Schedule Optimizer ->Schedule->Daily Unit Assignment-> Click on '+' -> Select t…"
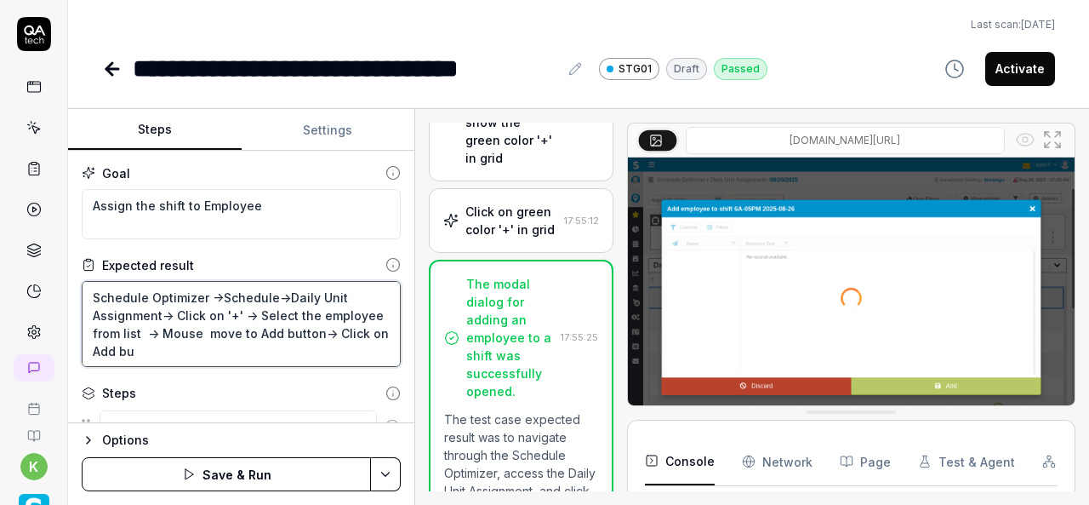
type textarea "*"
type textarea "Schedule Optimizer ->Schedule->Daily Unit Assignment-> Click on '+' -> Select t…"
type textarea "*"
type textarea "Schedule Optimizer ->Schedule->Daily Unit Assignment-> Click on '+' -> Select t…"
type textarea "*"
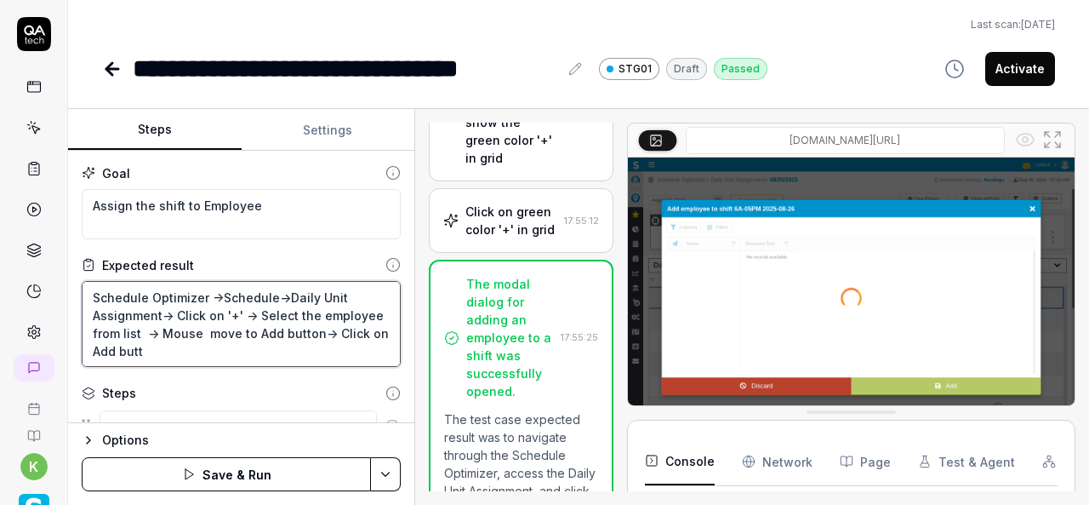
type textarea "Schedule Optimizer ->Schedule->Daily Unit Assignment-> Click on '+' -> Select t…"
type textarea "*"
type textarea "Schedule Optimizer ->Schedule->Daily Unit Assignment-> Click on '+' -> Select t…"
type textarea "*"
type textarea "Schedule Optimizer ->Schedule->Daily Unit Assignment-> Click on '+' -> Select t…"
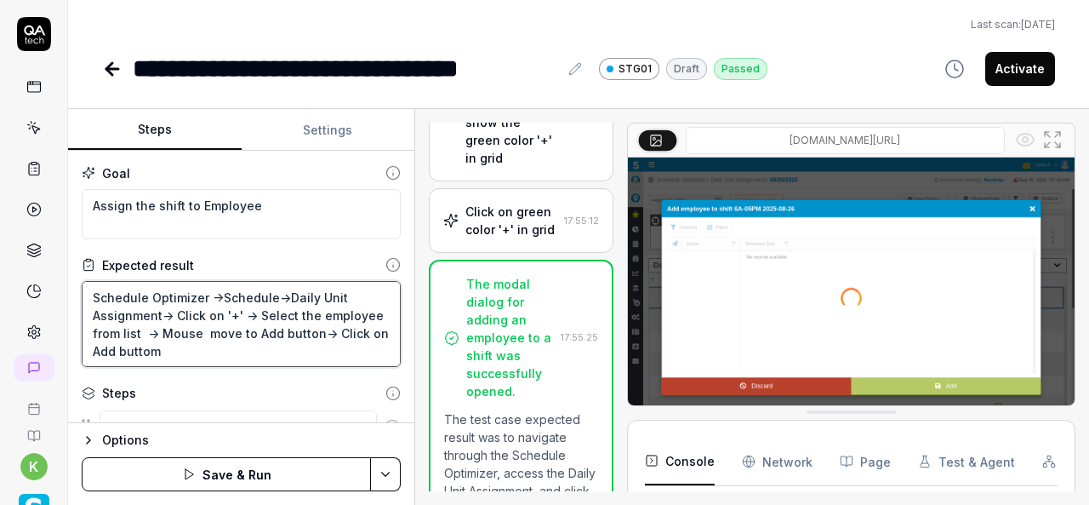
type textarea "*"
type textarea "Schedule Optimizer ->Schedule->Daily Unit Assignment-> Click on '+' -> Select t…"
click at [294, 331] on textarea "Schedule Optimizer ->Schedule->Daily Unit Assignment-> Click on '+' -> Select t…" at bounding box center [241, 324] width 319 height 86
click at [240, 351] on textarea "Schedule Optimizer ->Schedule->Daily Unit Assignment-> Click on '+' -> Select t…" at bounding box center [241, 324] width 319 height 86
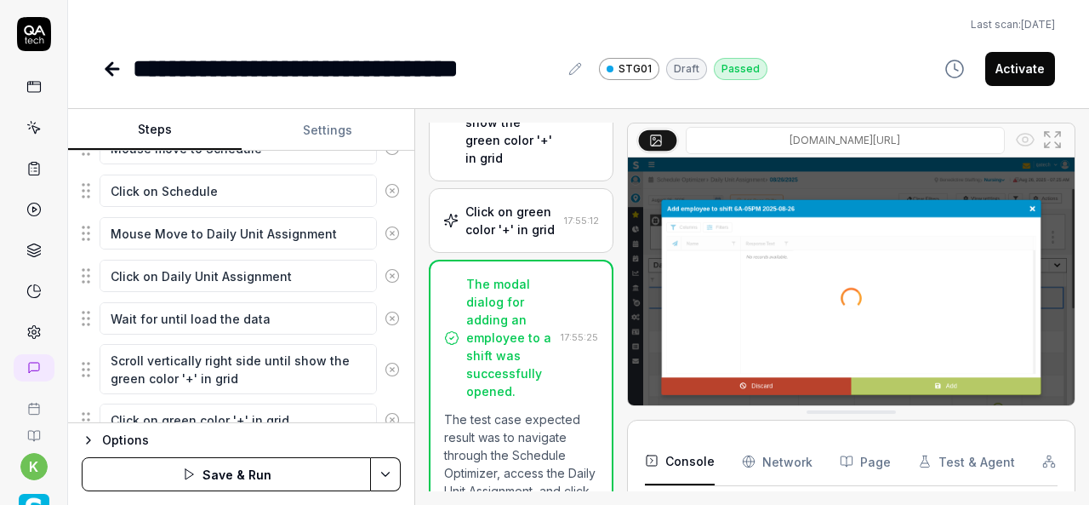
scroll to position [738, 0]
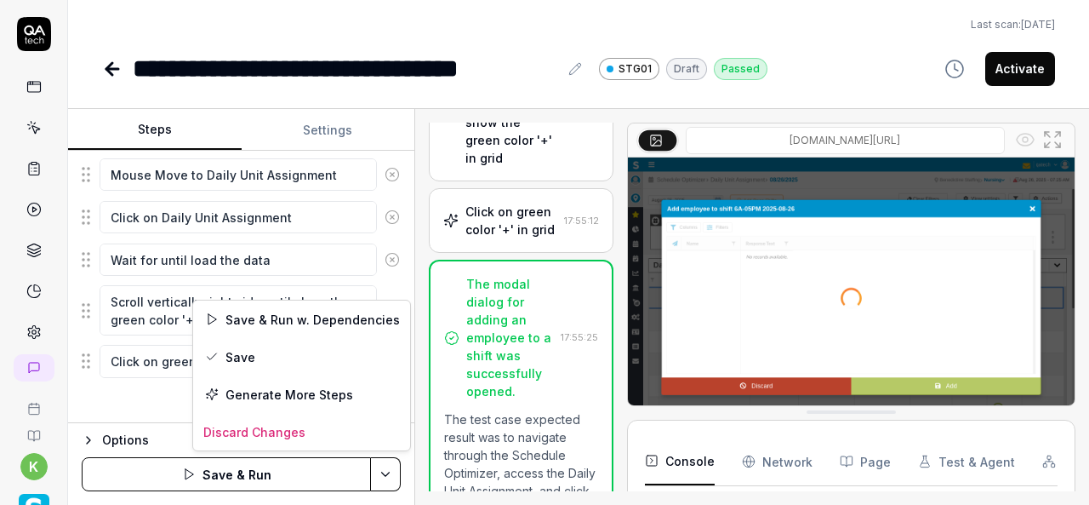
click at [380, 471] on html "**********" at bounding box center [544, 252] width 1089 height 505
click at [286, 317] on div "Save & Run w. Dependencies" at bounding box center [301, 318] width 217 height 37
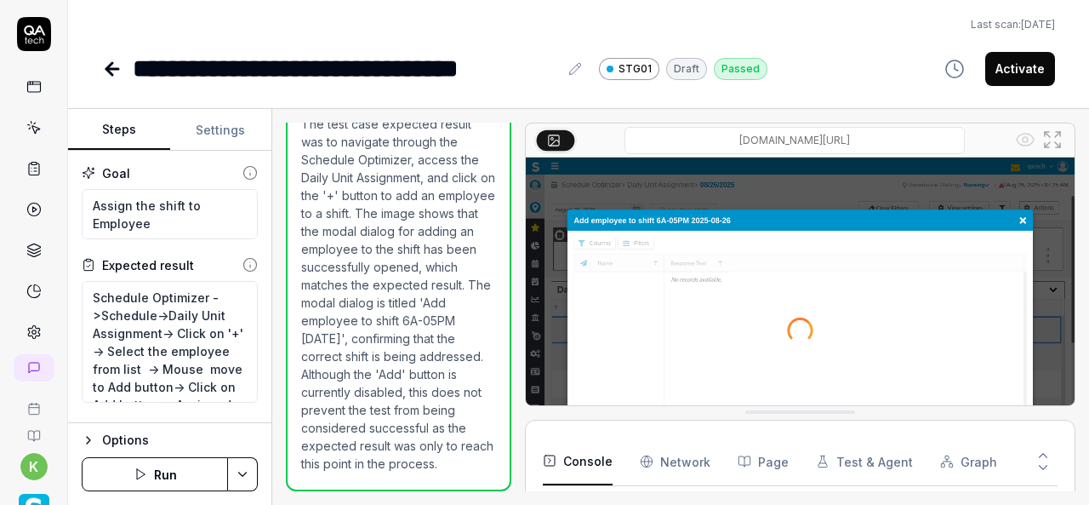
scroll to position [305, 0]
click at [240, 467] on html "**********" at bounding box center [544, 252] width 1089 height 505
click at [217, 391] on div "Run w. Dependencies" at bounding box center [178, 393] width 172 height 37
click at [426, 352] on p "The test case expected result was to navigate through the Schedule Optimizer, a…" at bounding box center [398, 293] width 195 height 357
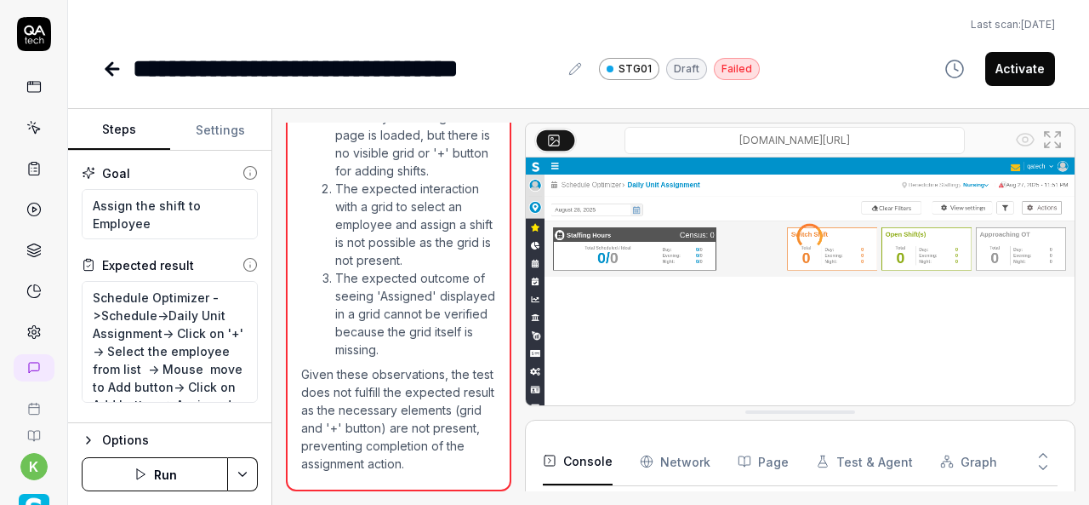
scroll to position [193, 0]
type textarea "*"
click at [370, 358] on li "The expected outcome of seeing 'Assigned' displayed in a grid cannot be verifie…" at bounding box center [415, 313] width 161 height 89
click at [391, 269] on li "The expected interaction with a grid to select an employee and assign a shift i…" at bounding box center [415, 224] width 161 height 89
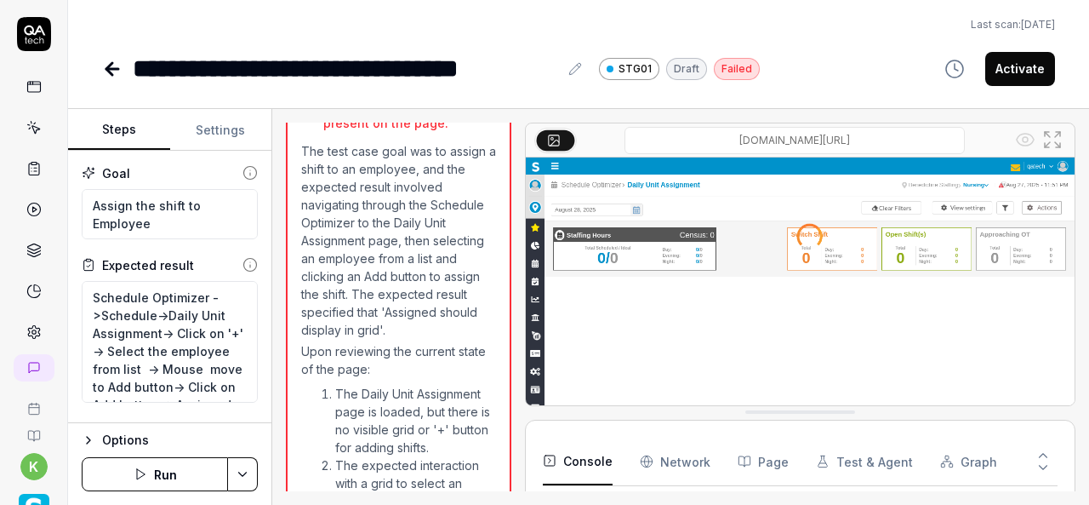
scroll to position [1058, 0]
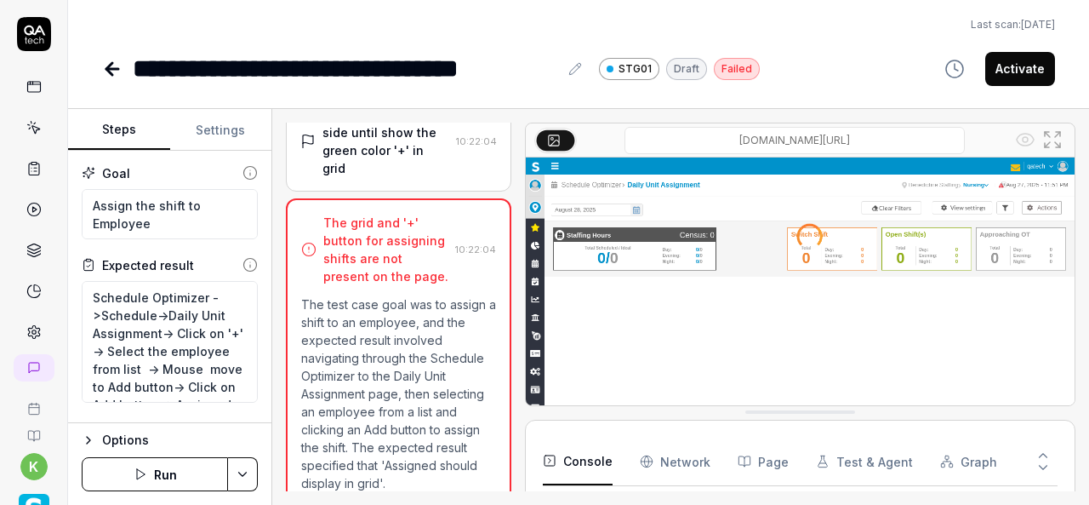
click at [373, 285] on div "The grid and '+' button for assigning shifts are not present on the page." at bounding box center [385, 249] width 125 height 71
click at [363, 177] on div "Scroll vertically right side until show the green color '+' in grid" at bounding box center [386, 141] width 127 height 71
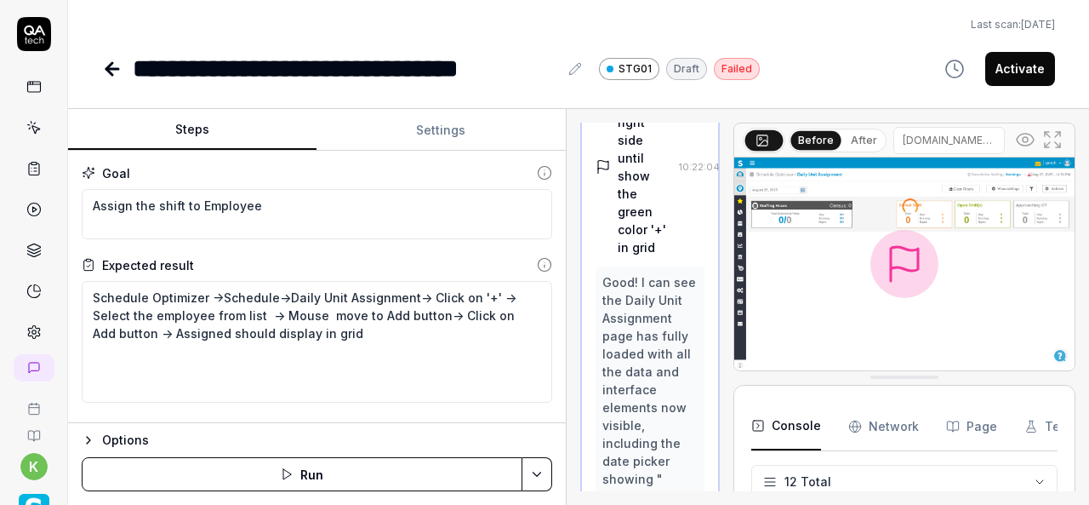
scroll to position [458, 0]
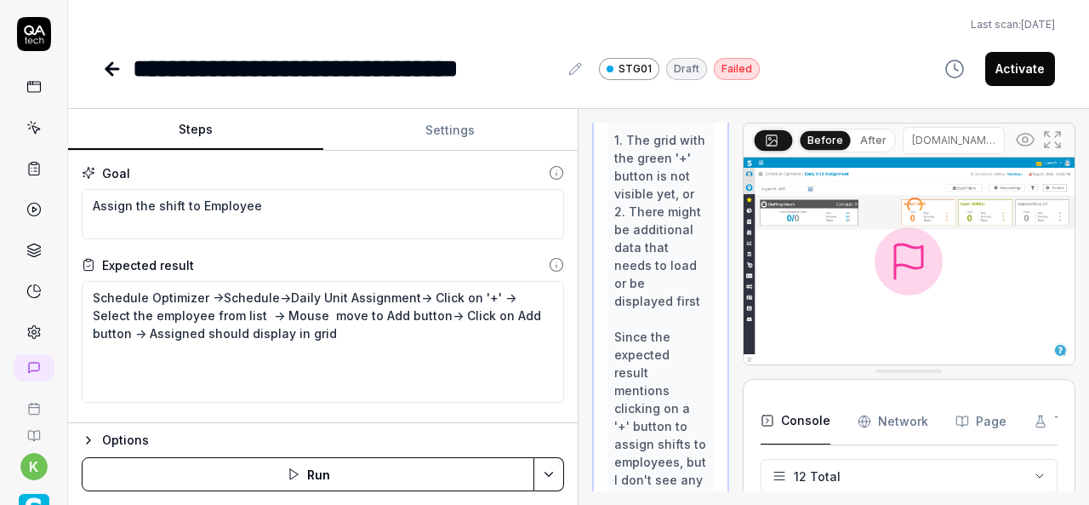
click at [581, 368] on div "Steps Settings Goal Assign the shift to Employee Expected result Schedule Optim…" at bounding box center [578, 307] width 1021 height 396
click at [449, 355] on textarea "Schedule Optimizer ->Schedule->Daily Unit Assignment-> Click on '+' -> Select t…" at bounding box center [323, 342] width 483 height 122
click at [422, 294] on textarea "Schedule Optimizer ->Schedule->Daily Unit Assignment-> Click on '+' -> Select t…" at bounding box center [323, 342] width 483 height 122
type textarea "Schedule Optimizer ->Schedule->Daily Unit Assignment-> -Click on '+' -> Select …"
type textarea "*"
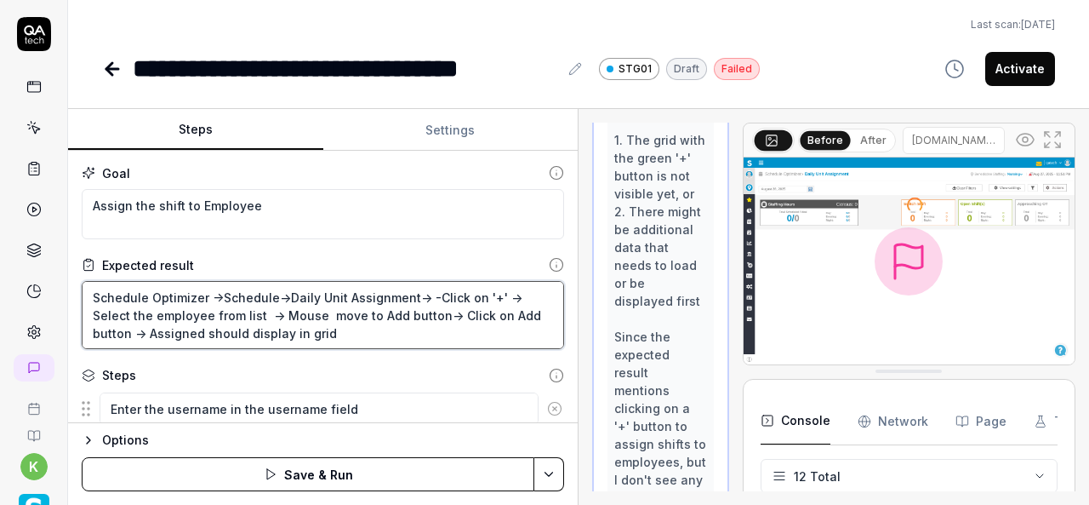
scroll to position [499, 0]
type textarea "Schedule Optimizer ->Schedule->Daily Unit Assignment-> ->Click on '+' -> Select…"
type textarea "*"
type textarea "Schedule Optimizer ->Schedule->Daily Unit Assignment->->Click on '+' -> Select …"
type textarea "*"
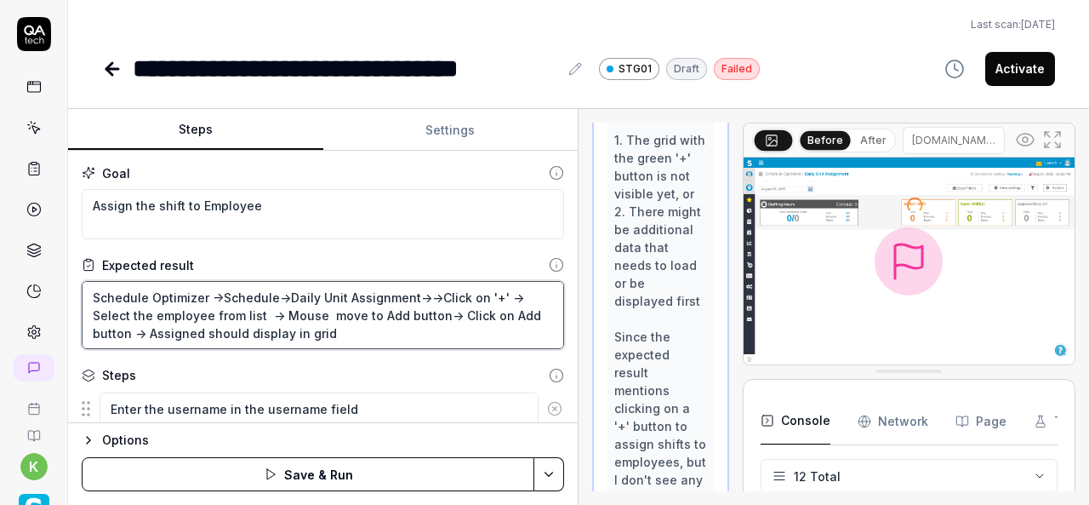
type textarea "Schedule Optimizer ->Schedule->Daily Unit Assignment->W->Click on '+' -> Select…"
type textarea "*"
type textarea "Schedule Optimizer ->Schedule->Daily Unit Assignment->Wa->Click on '+' -> Selec…"
type textarea "*"
type textarea "Schedule Optimizer ->Schedule->Daily Unit Assignment->Wai->Click on '+' -> Sele…"
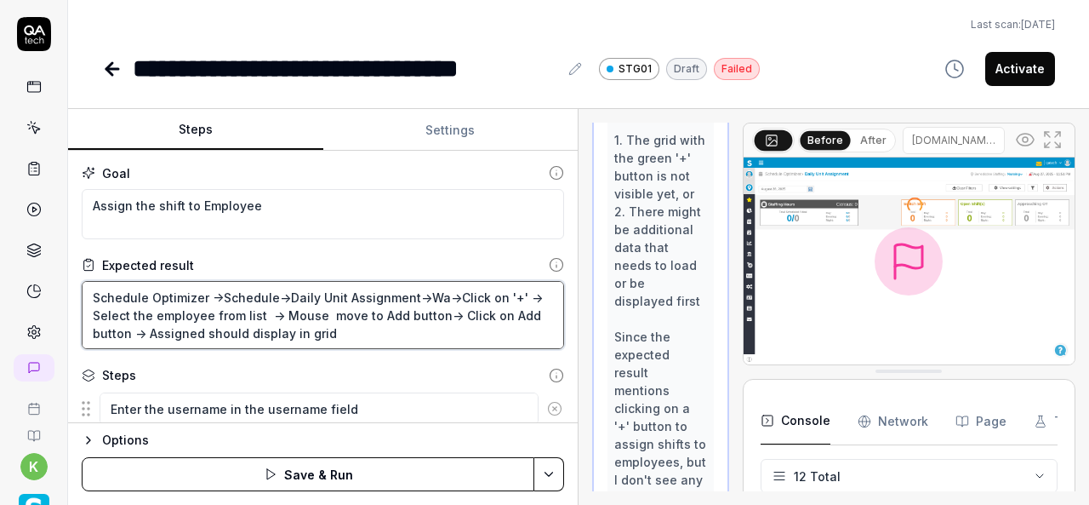
type textarea "*"
type textarea "Schedule Optimizer ->Schedule->Daily Unit Assignment->Wait->Click on '+' -> Sel…"
type textarea "*"
type textarea "Schedule Optimizer ->Schedule->Daily Unit Assignment->Wait ->Click on '+' -> Se…"
type textarea "*"
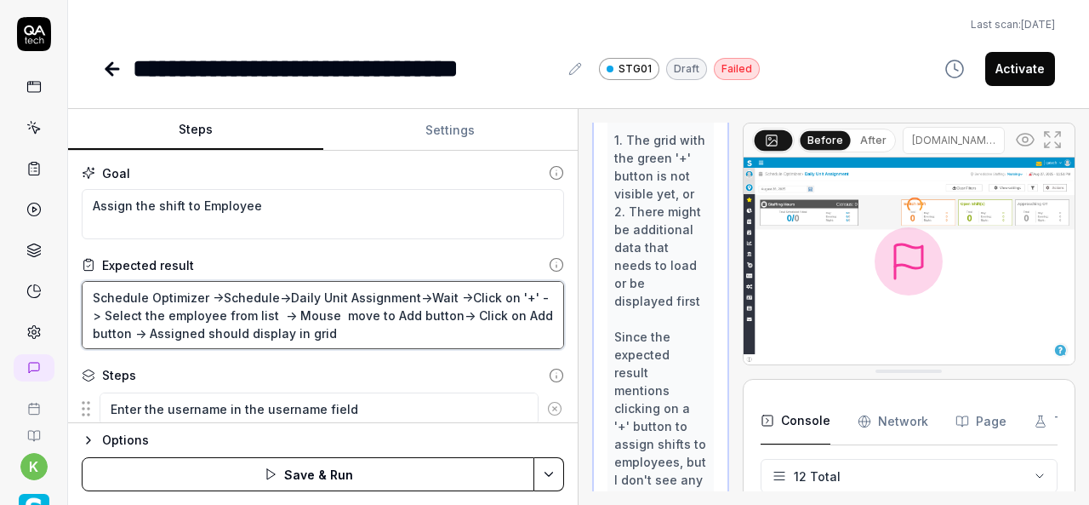
type textarea "Schedule Optimizer ->Schedule->Daily Unit Assignment->Wait u->Click on '+' -> S…"
type textarea "*"
type textarea "Schedule Optimizer ->Schedule->Daily Unit Assignment->Wait un->Click on '+' -> …"
type textarea "*"
type textarea "Schedule Optimizer ->Schedule->Daily Unit Assignment->Wait uni->Click on '+' ->…"
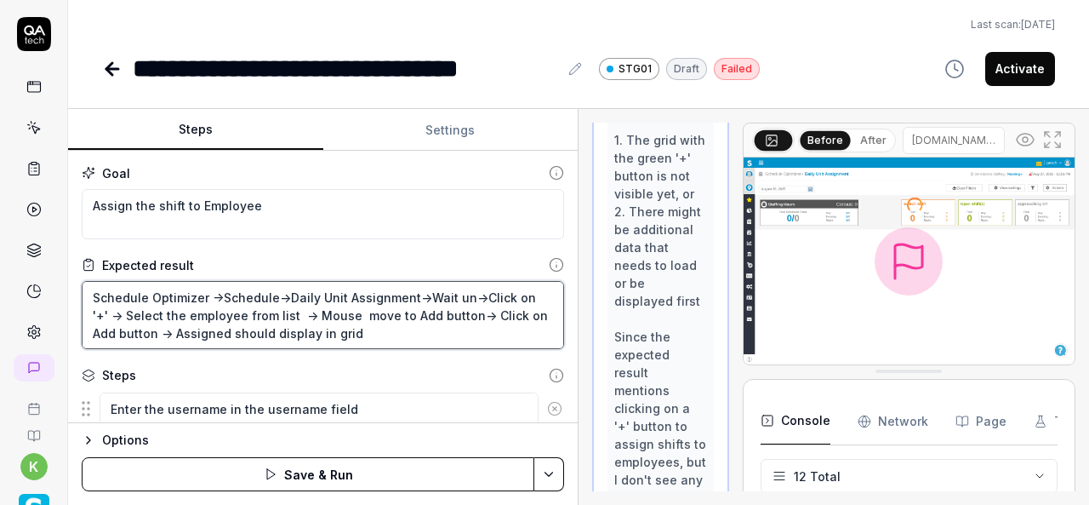
type textarea "*"
type textarea "Schedule Optimizer ->Schedule->Daily Unit Assignment->Wait unit->Click on '+' -…"
type textarea "*"
type textarea "Schedule Optimizer ->Schedule->Daily Unit Assignment->Wait unit ->Click on '+' …"
type textarea "*"
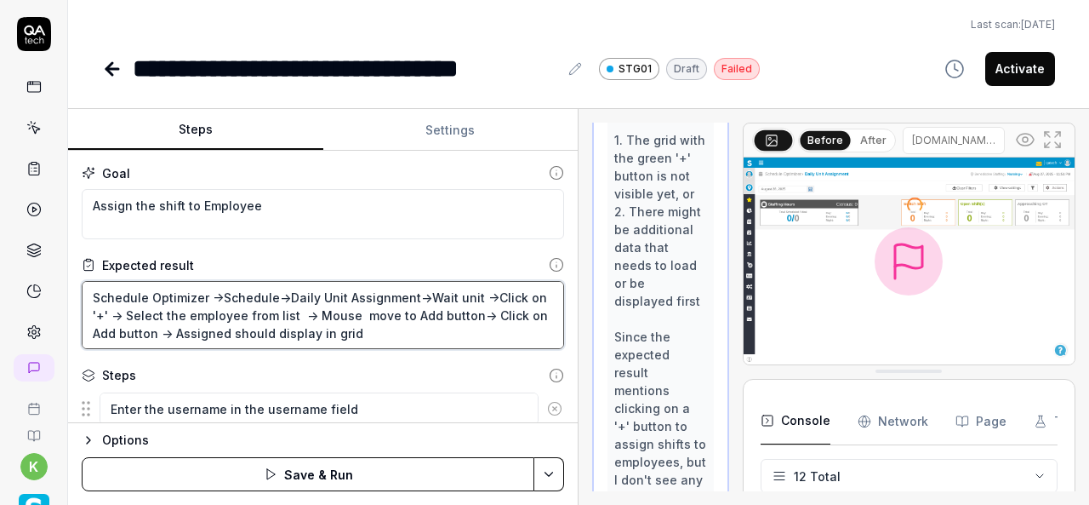
type textarea "Schedule Optimizer ->Schedule->Daily Unit Assignment->Wait unit l->Click on '+'…"
type textarea "*"
type textarea "Schedule Optimizer ->Schedule->Daily Unit Assignment->Wait unit lo->Click on '+…"
type textarea "*"
type textarea "Schedule Optimizer ->Schedule->Daily Unit Assignment->Wait unit loa->Click on '…"
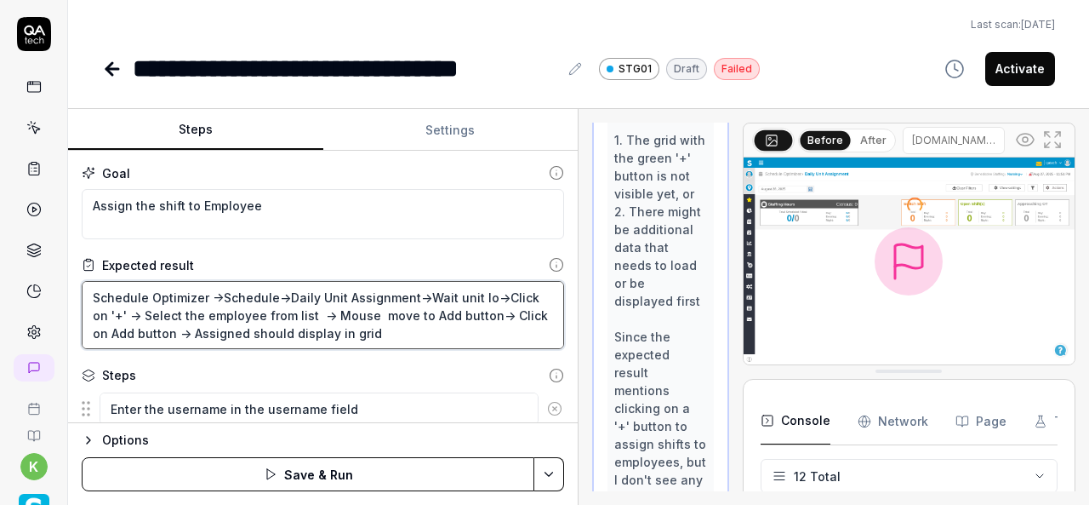
type textarea "*"
type textarea "Schedule Optimizer ->Schedule->Daily Unit Assignment->Wait unit load->Click on …"
type textarea "*"
type textarea "Schedule Optimizer ->Schedule->Daily Unit Assignment->Wait unit load ->Click on…"
type textarea "*"
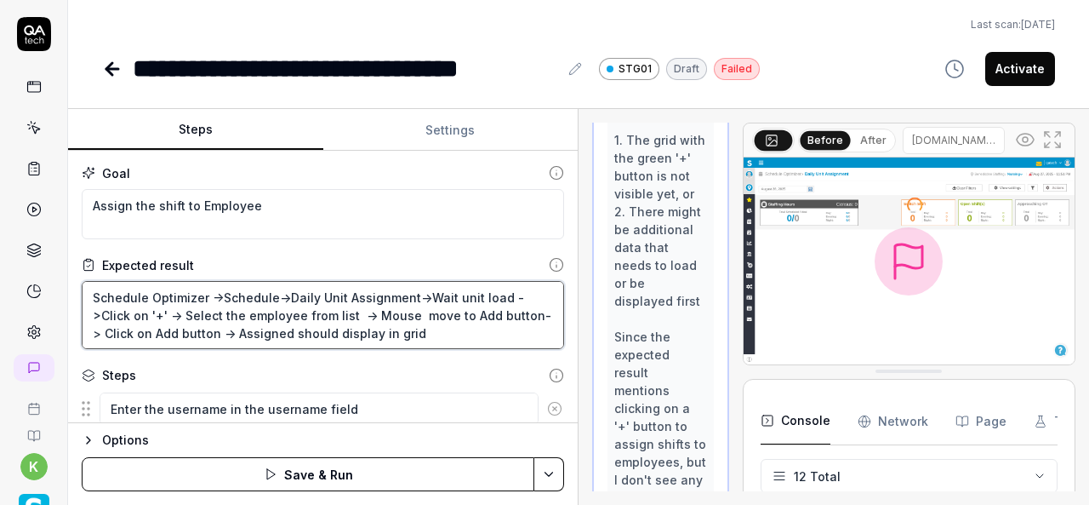
type textarea "Schedule Optimizer ->Schedule->Daily Unit Assignment->Wait unit load t->Click o…"
type textarea "*"
type textarea "Schedule Optimizer ->Schedule->Daily Unit Assignment->Wait unit load th->Click …"
type textarea "*"
type textarea "Schedule Optimizer ->Schedule->Daily Unit Assignment->Wait unit load the->Click…"
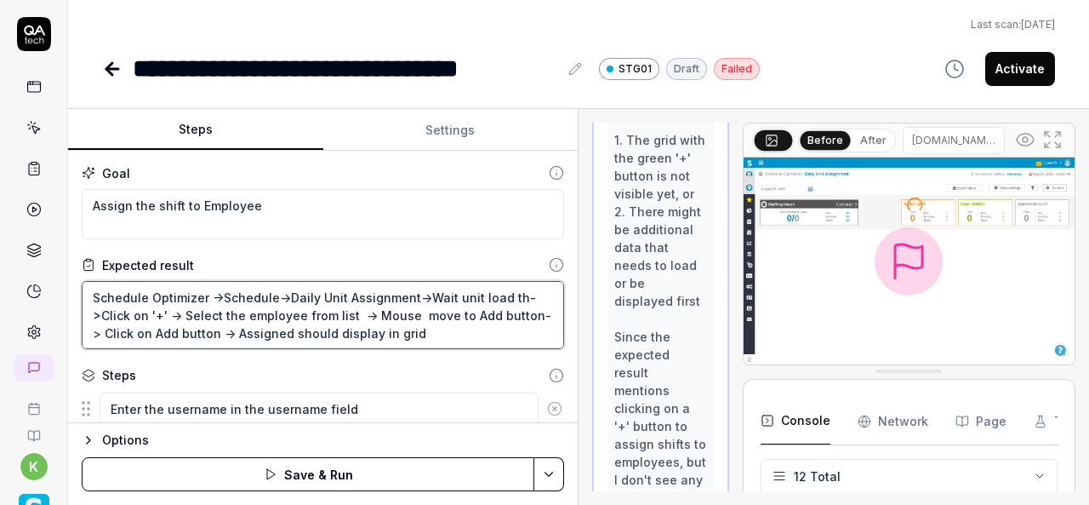
type textarea "*"
type textarea "Schedule Optimizer ->Schedule->Daily Unit Assignment->Wait unit load the ->Clic…"
type textarea "*"
type textarea "Schedule Optimizer ->Schedule->Daily Unit Assignment->Wait unit load the d->Cli…"
type textarea "*"
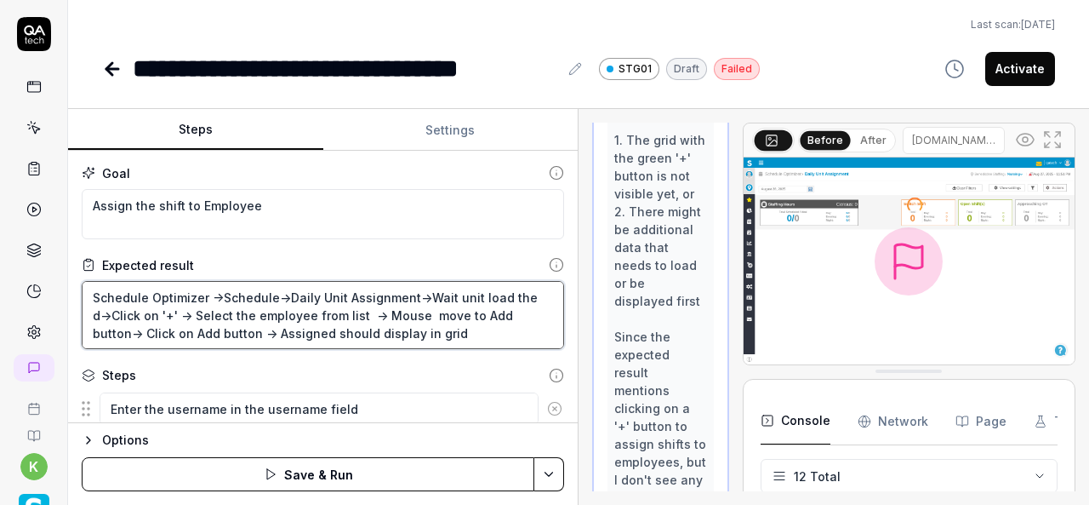
type textarea "Schedule Optimizer ->Schedule->Daily Unit Assignment->Wait unit load the da->Cl…"
type textarea "*"
type textarea "Schedule Optimizer ->Schedule->Daily Unit Assignment->Wait unit load the dat->C…"
type textarea "*"
type textarea "Schedule Optimizer ->Schedule->Daily Unit Assignment->Wait unit load the data->…"
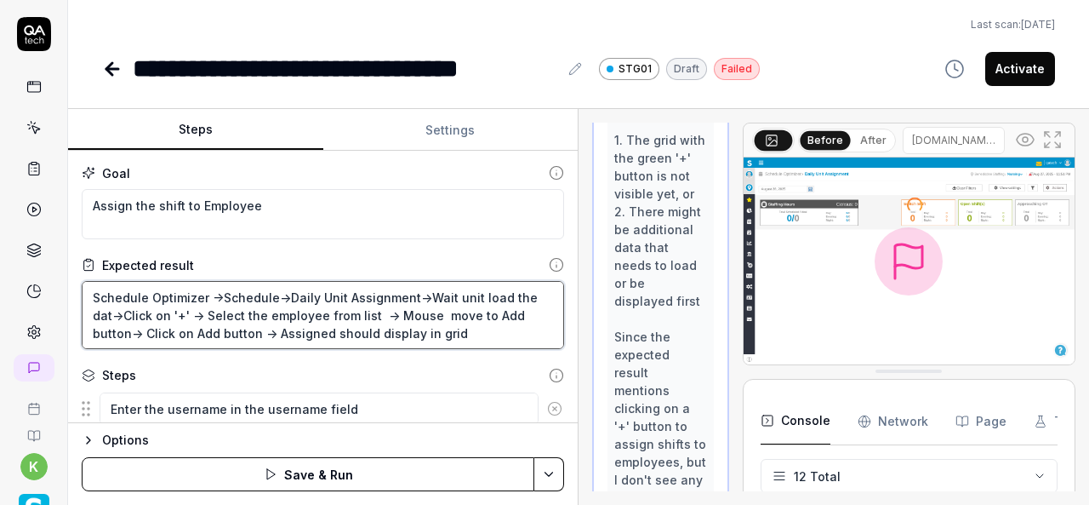
type textarea "*"
type textarea "Schedule Optimizer ->Schedule->Daily Unit Assignment->Wait unit load the data->…"
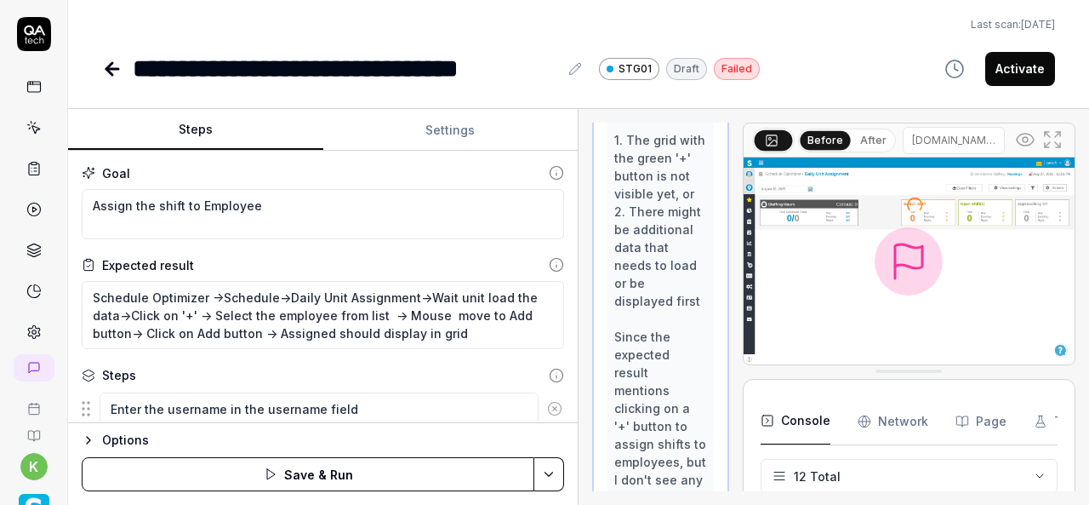
click at [545, 484] on html "**********" at bounding box center [544, 252] width 1089 height 505
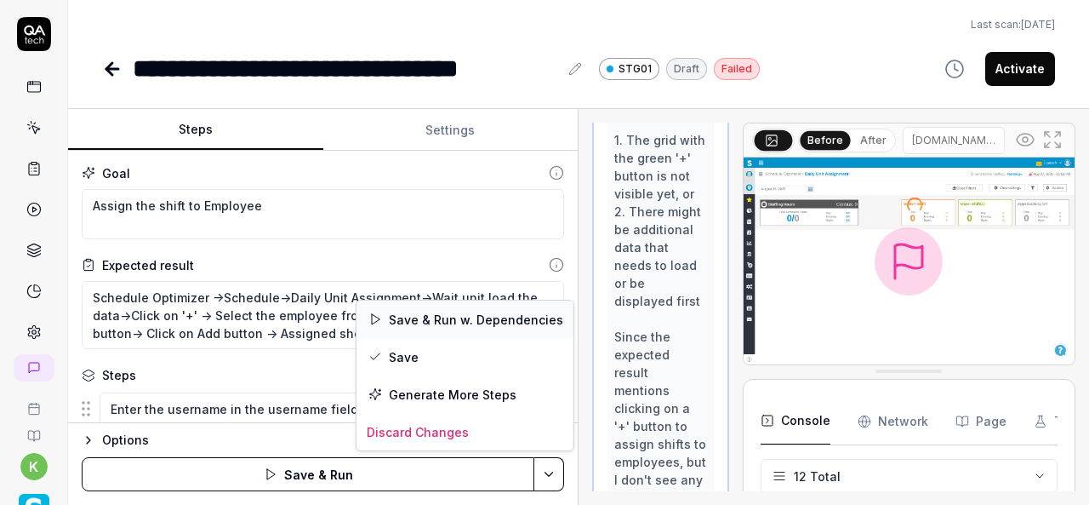
click at [432, 312] on div "Save & Run w. Dependencies" at bounding box center [465, 318] width 217 height 37
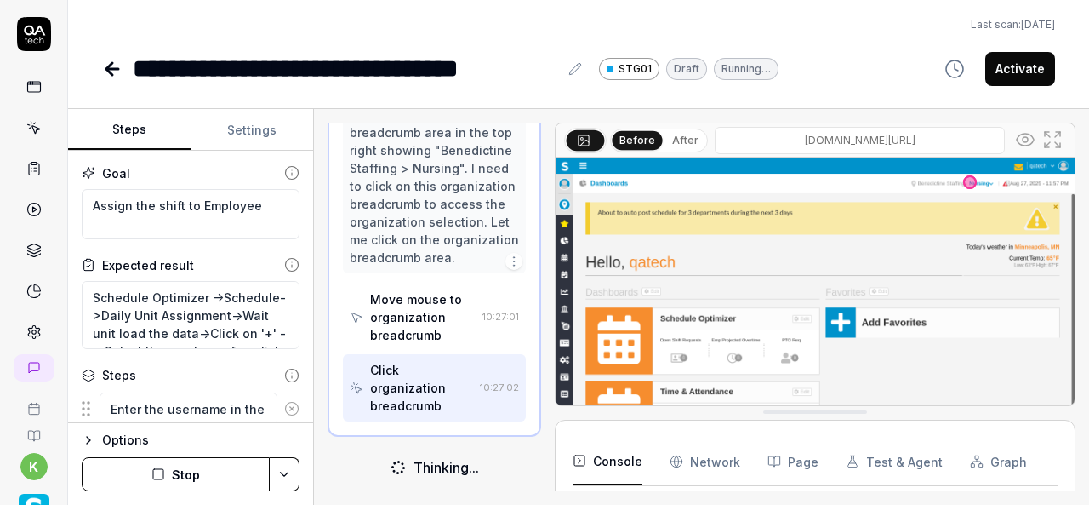
scroll to position [1101, 0]
click at [310, 346] on div "Steps Settings Goal Assign the shift to Employee Expected result Schedule Optim…" at bounding box center [578, 307] width 1021 height 396
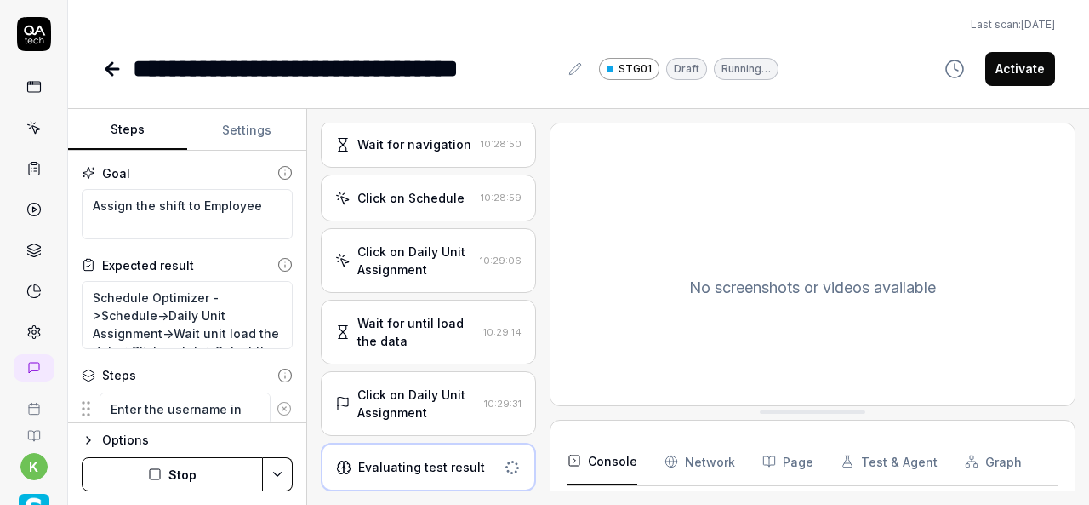
scroll to position [1324, 0]
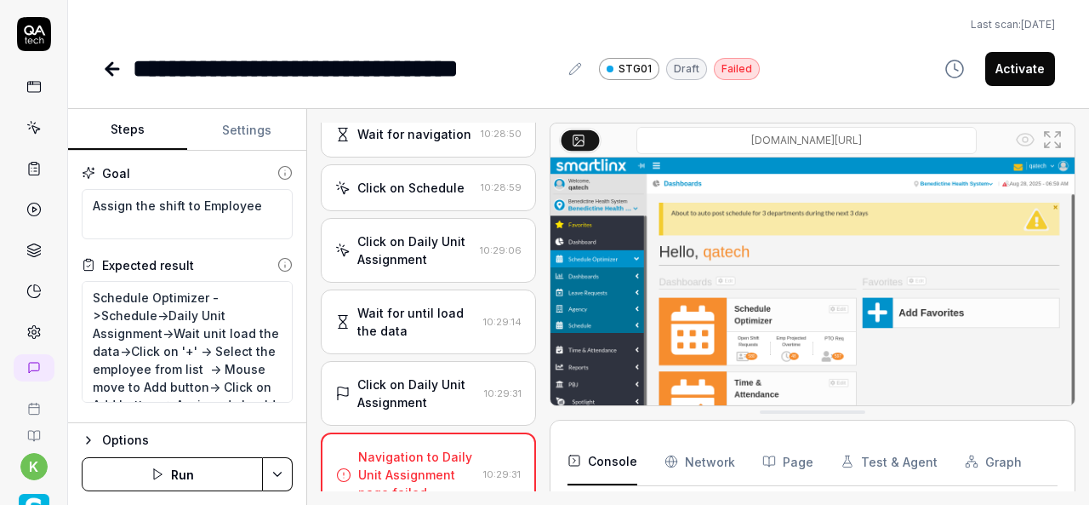
click at [403, 489] on div "Navigation to Daily Unit Assignment page failed." at bounding box center [417, 475] width 119 height 54
click at [414, 328] on div "Wait for until load the data" at bounding box center [417, 322] width 120 height 36
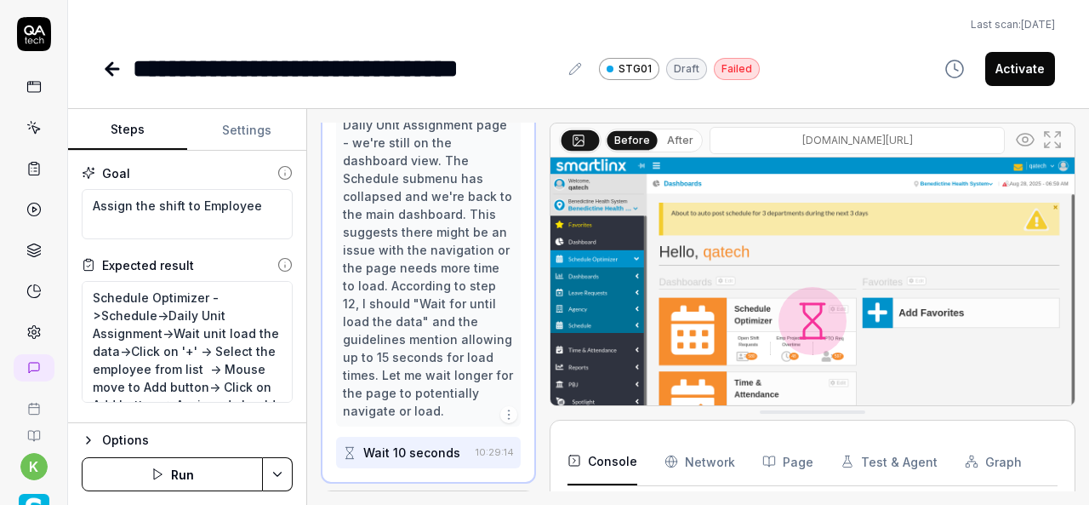
scroll to position [1779, 0]
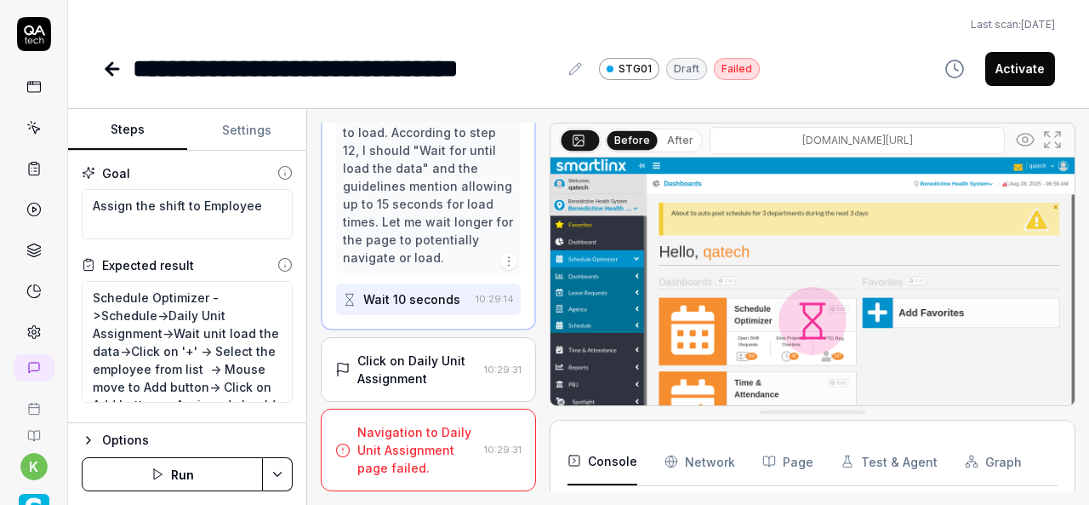
click at [436, 375] on div "Click on Daily Unit Assignment" at bounding box center [417, 369] width 121 height 36
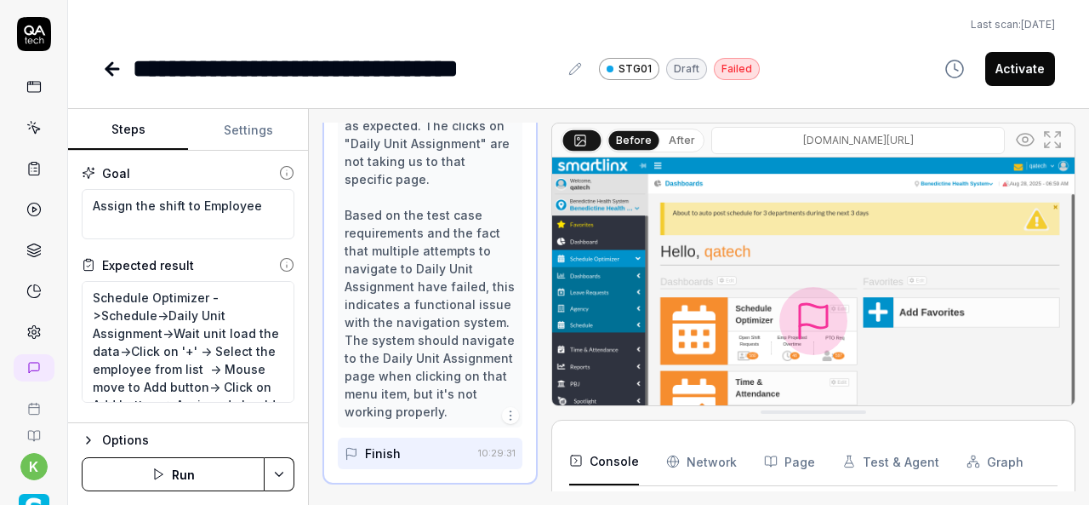
scroll to position [311, 0]
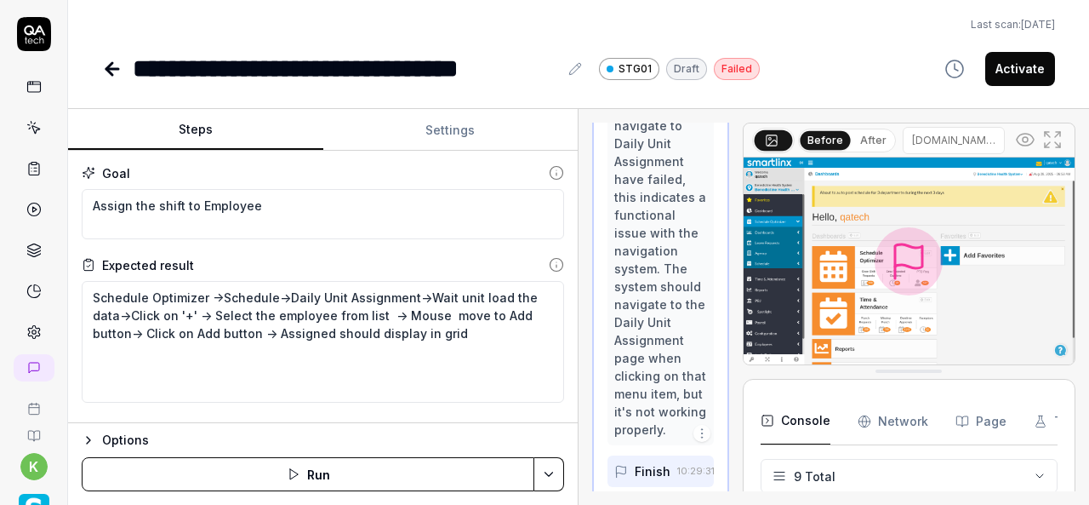
click at [615, 390] on div "Steps Settings Goal Assign the shift to Employee Expected result Schedule Optim…" at bounding box center [578, 307] width 1021 height 396
click at [482, 379] on textarea "Schedule Optimizer ->Schedule->Daily Unit Assignment->Wait unit load the data->…" at bounding box center [323, 342] width 483 height 122
click at [666, 368] on div "I can see that after waiting, we're still on the dashboard page and haven't suc…" at bounding box center [660, 9] width 93 height 858
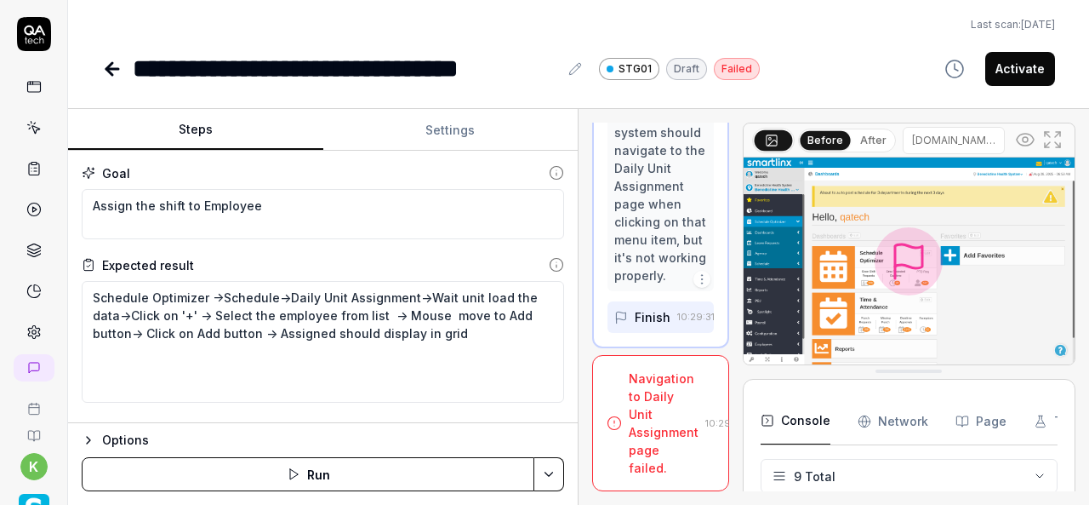
scroll to position [3401, 0]
click at [551, 474] on html "**********" at bounding box center [544, 252] width 1089 height 505
click at [494, 388] on div "Run w. Dependencies" at bounding box center [484, 393] width 172 height 37
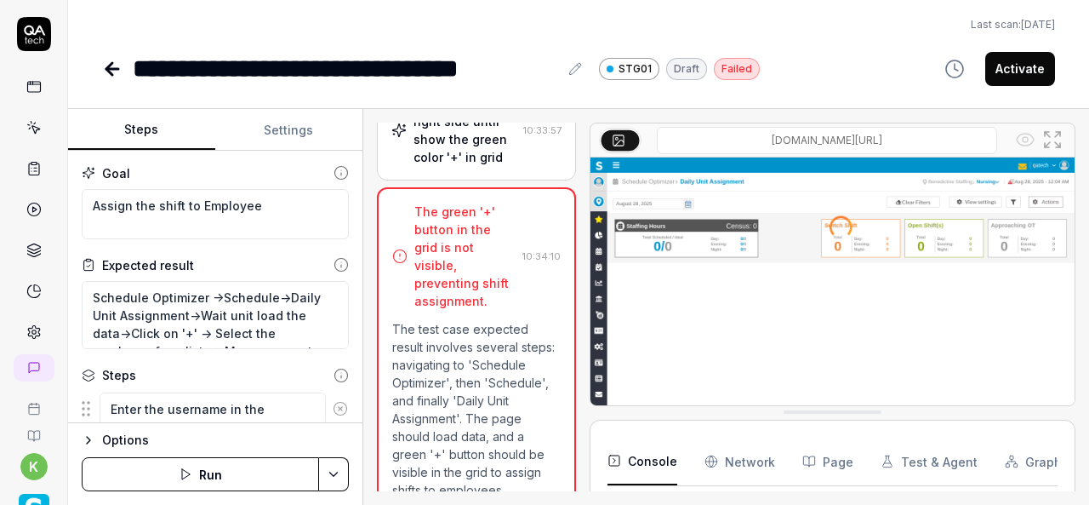
scroll to position [1212, 0]
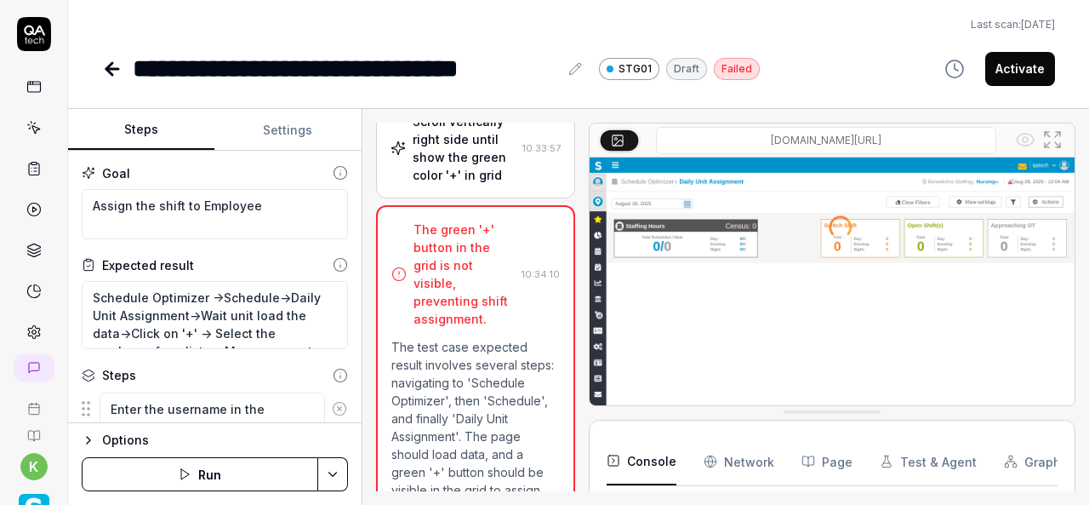
click at [364, 275] on div "Steps Settings Goal Assign the shift to Employee Expected result Schedule Optim…" at bounding box center [578, 307] width 1021 height 396
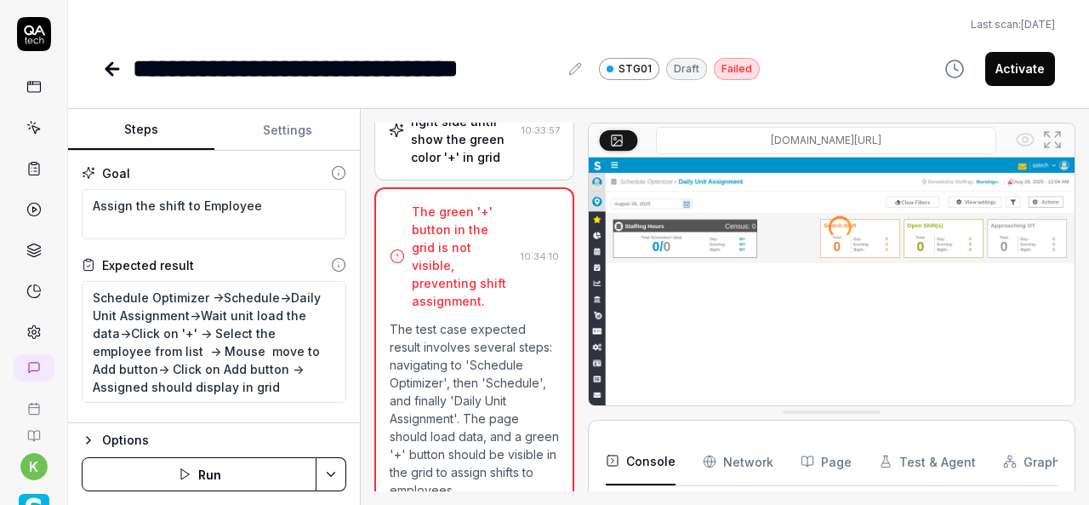
scroll to position [366, 0]
type textarea "*"
